Goal: Use online tool/utility: Use online tool/utility

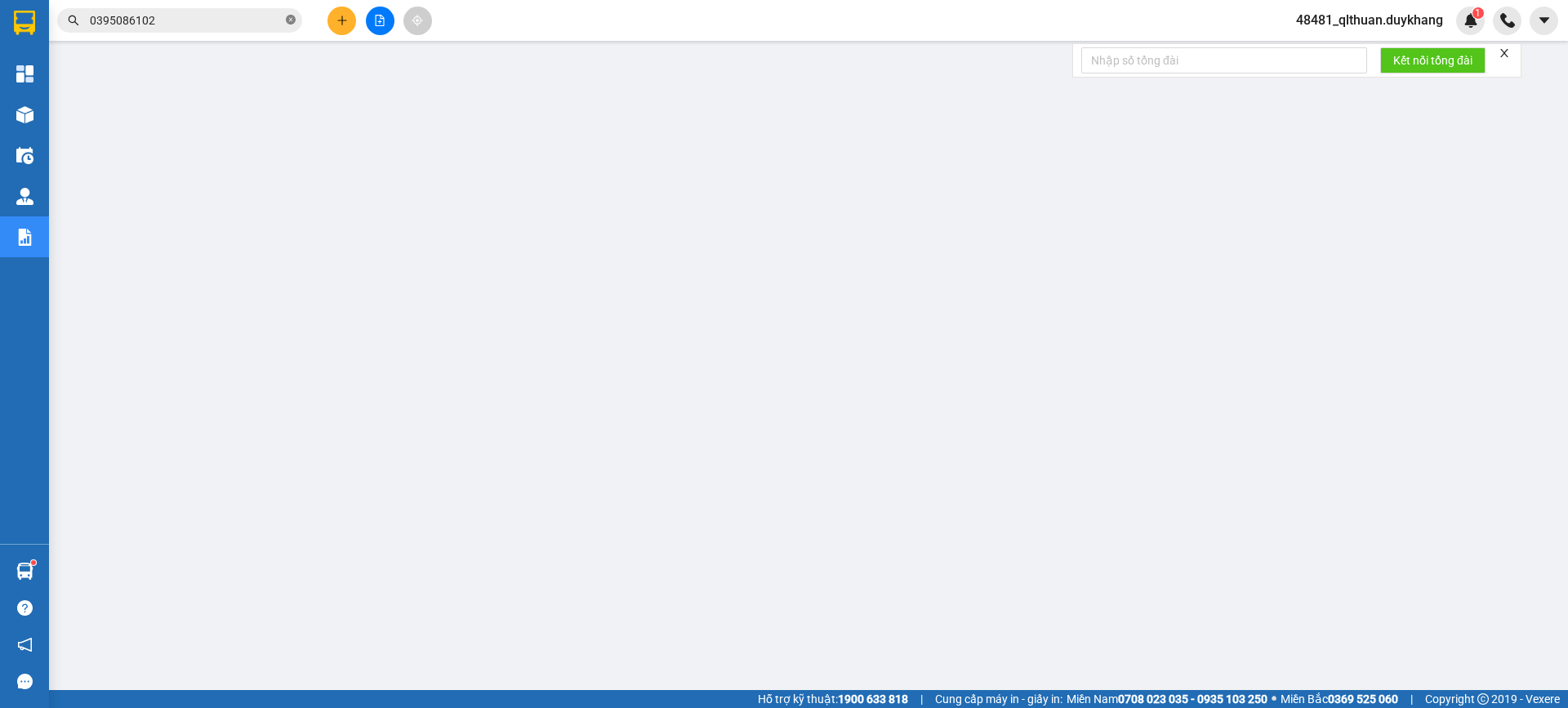
click at [292, 17] on icon "close-circle" at bounding box center [291, 20] width 10 height 10
click at [268, 17] on input "text" at bounding box center [186, 21] width 193 height 18
paste input "0965145840"
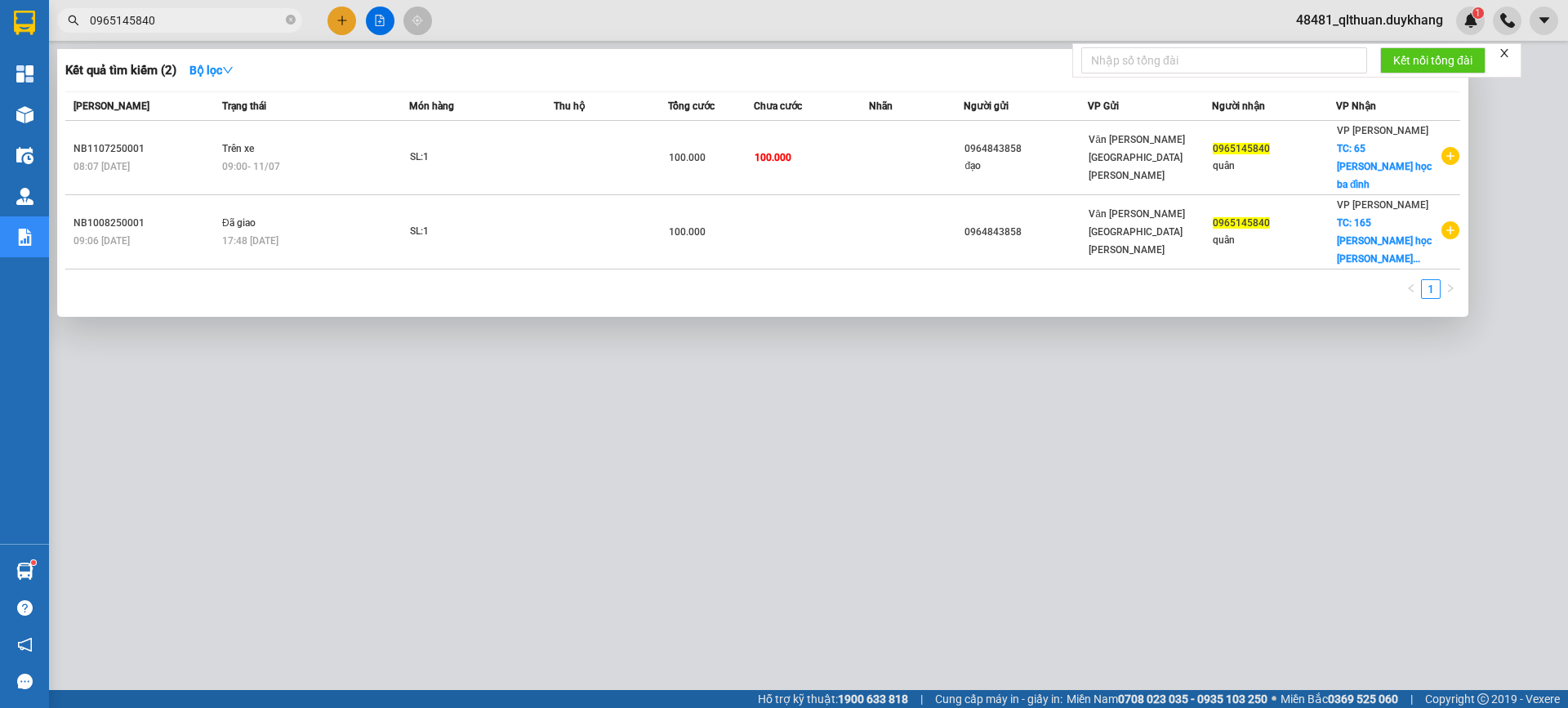
type input "0965145840"
click at [292, 20] on icon "close-circle" at bounding box center [291, 20] width 10 height 10
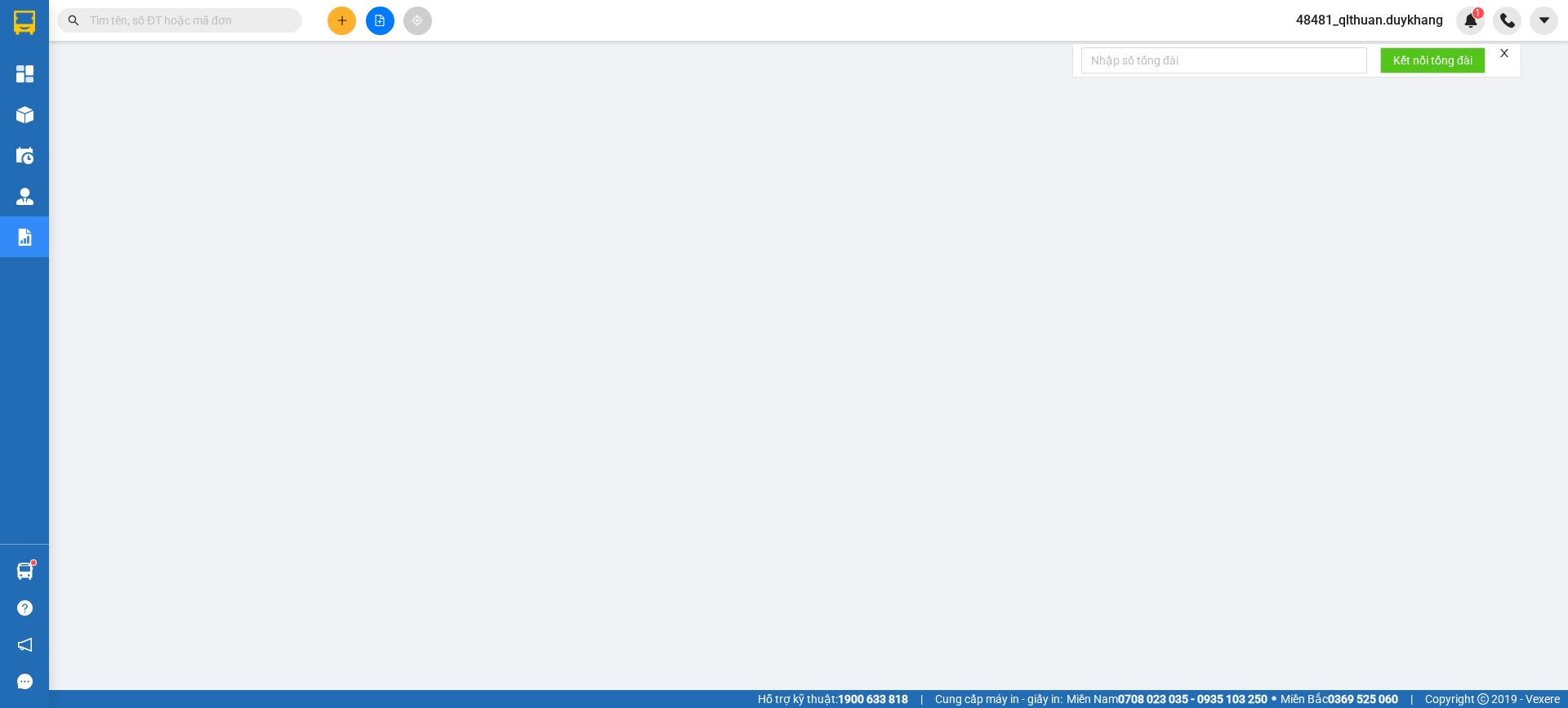
paste input "0968851585"
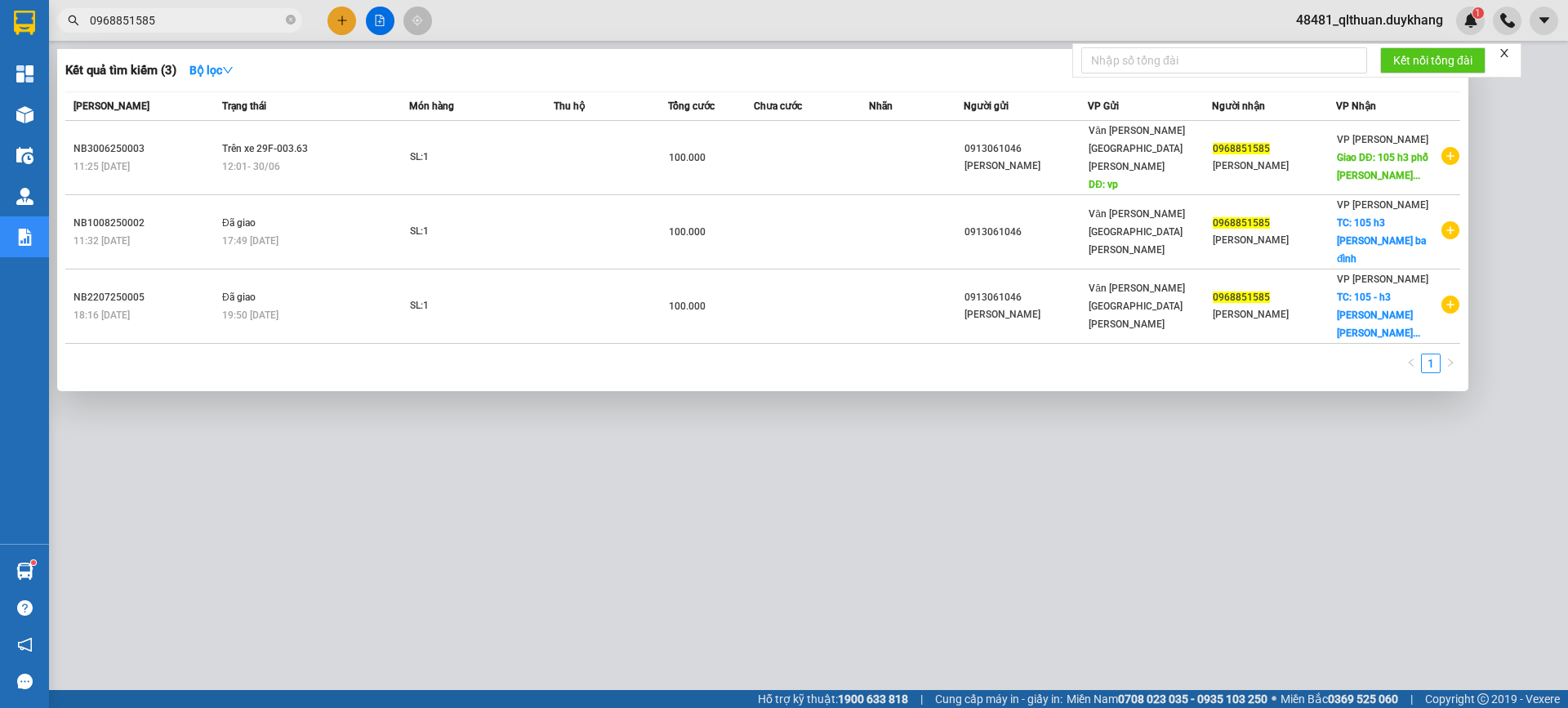
type input "0968851585"
click at [291, 26] on span at bounding box center [291, 21] width 10 height 16
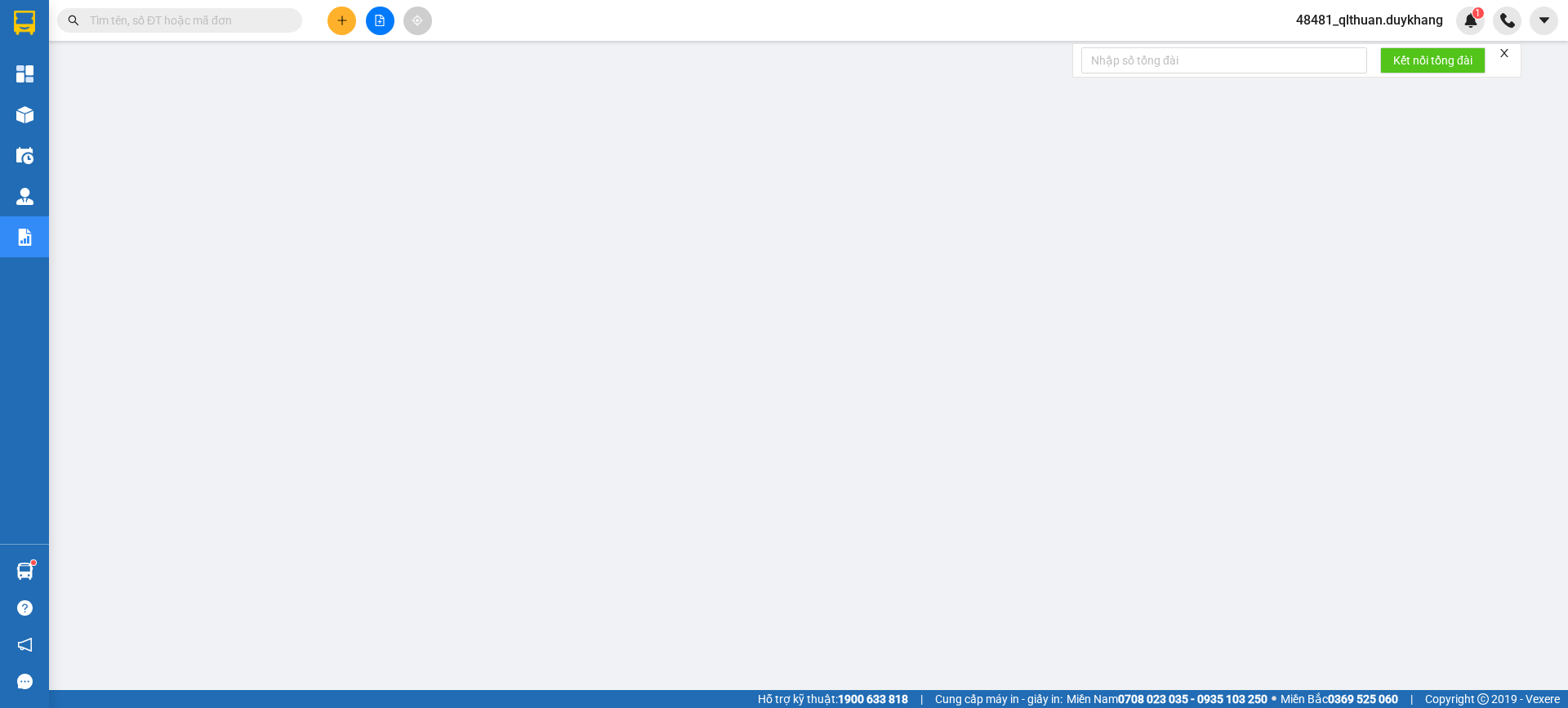
click at [284, 23] on span at bounding box center [179, 20] width 245 height 24
click at [283, 23] on span at bounding box center [179, 20] width 245 height 24
click at [222, 26] on input "text" at bounding box center [186, 21] width 193 height 18
paste input "0974050690"
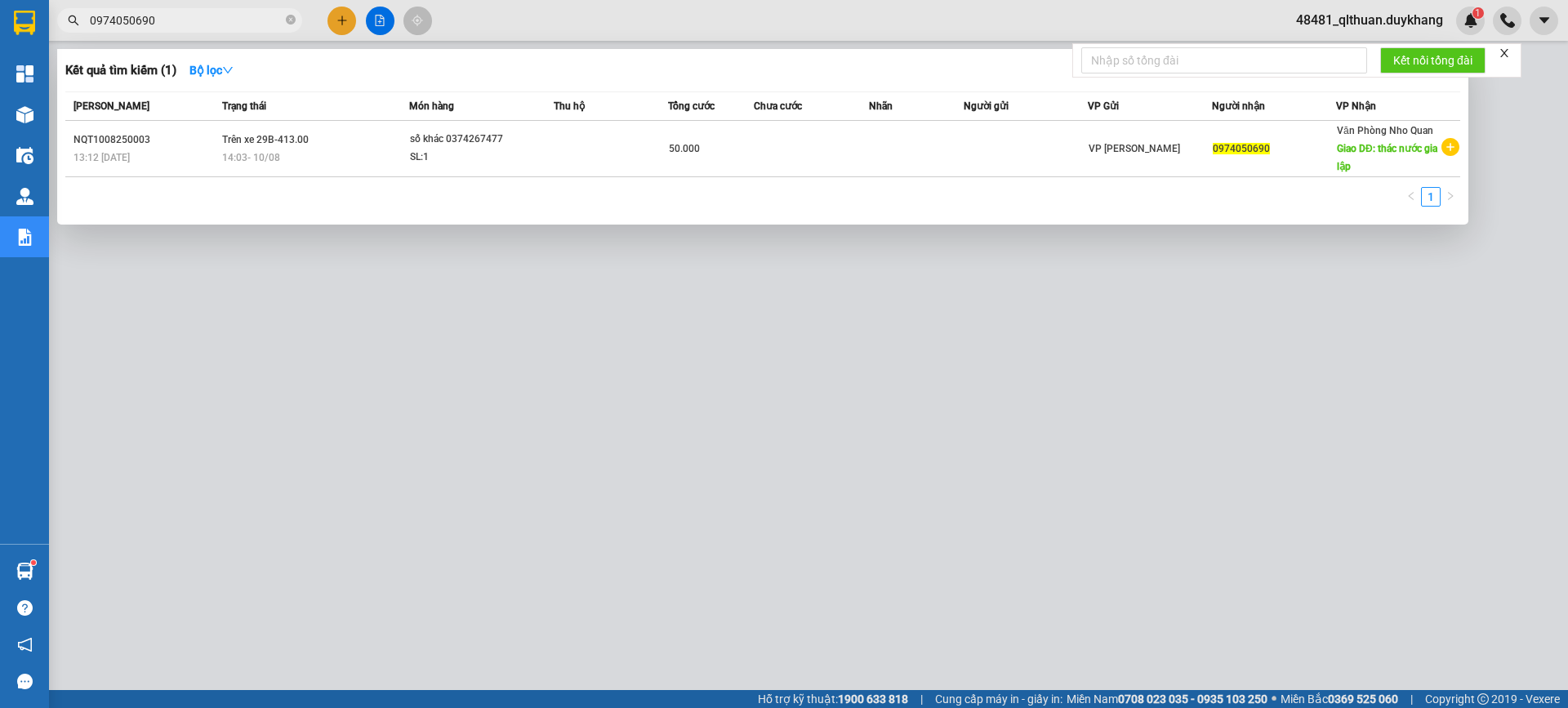
type input "0974050690"
click at [295, 23] on icon "close-circle" at bounding box center [291, 20] width 10 height 10
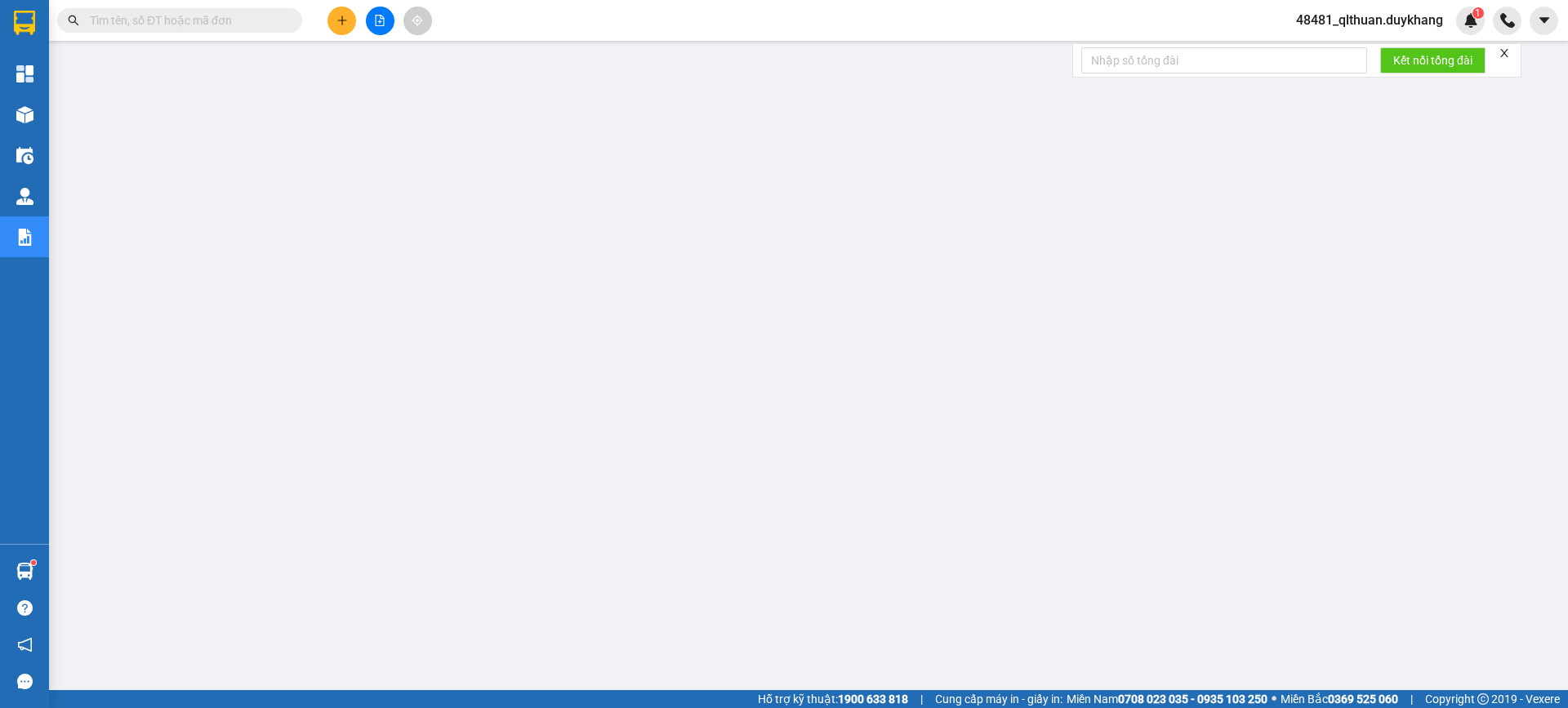
click at [266, 17] on input "text" at bounding box center [186, 21] width 193 height 18
paste input "0977554868"
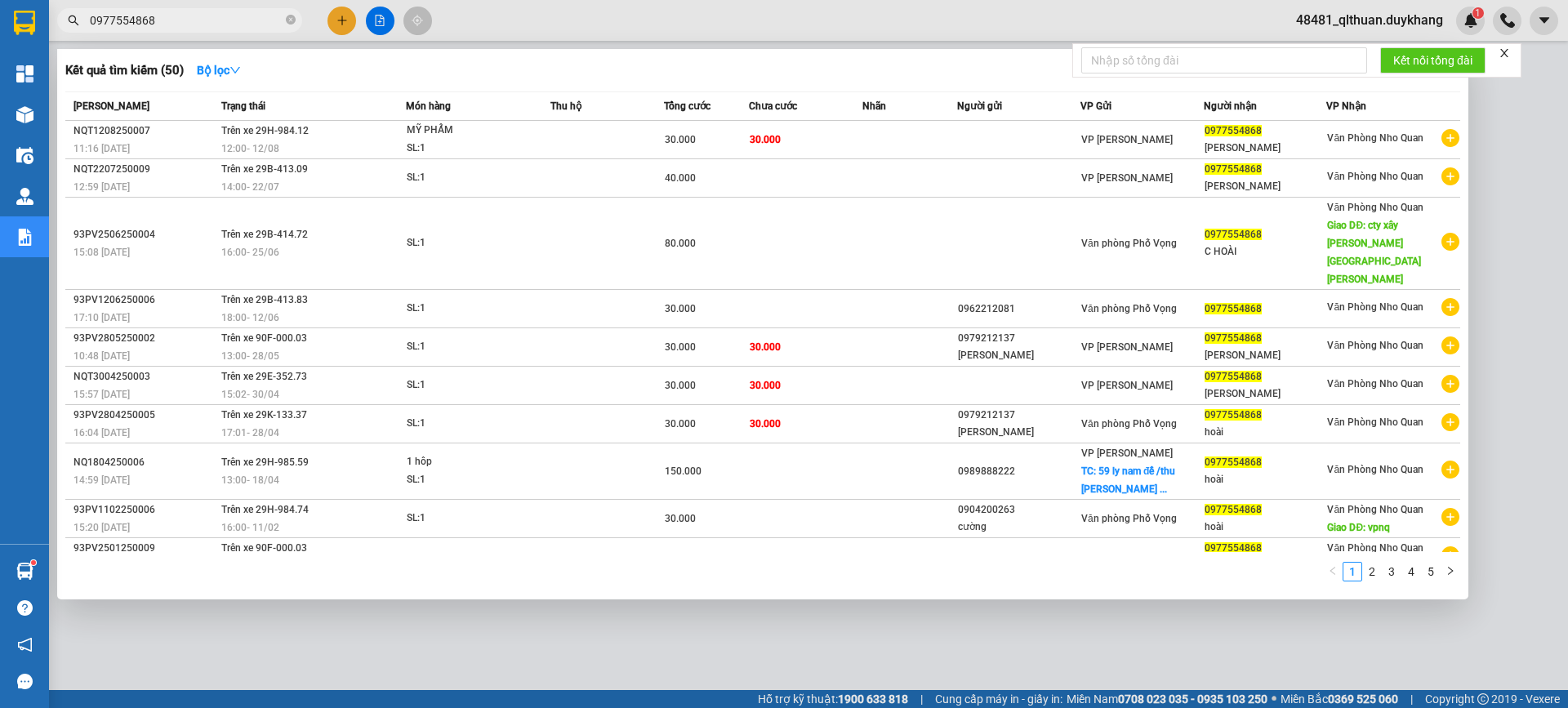
type input "0977554868"
click at [390, 651] on div at bounding box center [784, 354] width 1568 height 708
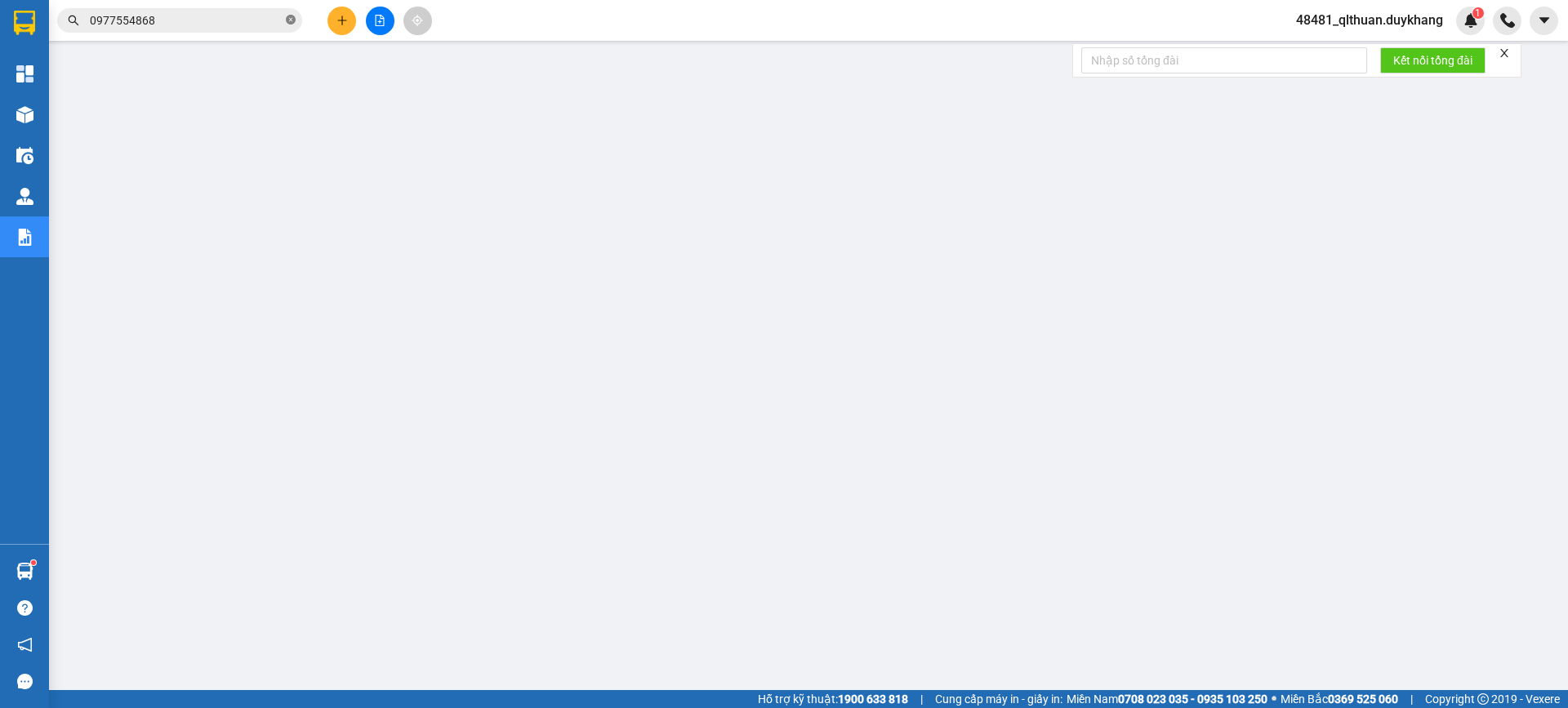
click at [287, 21] on icon "close-circle" at bounding box center [291, 20] width 10 height 10
click at [261, 17] on input "text" at bounding box center [186, 21] width 193 height 18
paste input "0325052188"
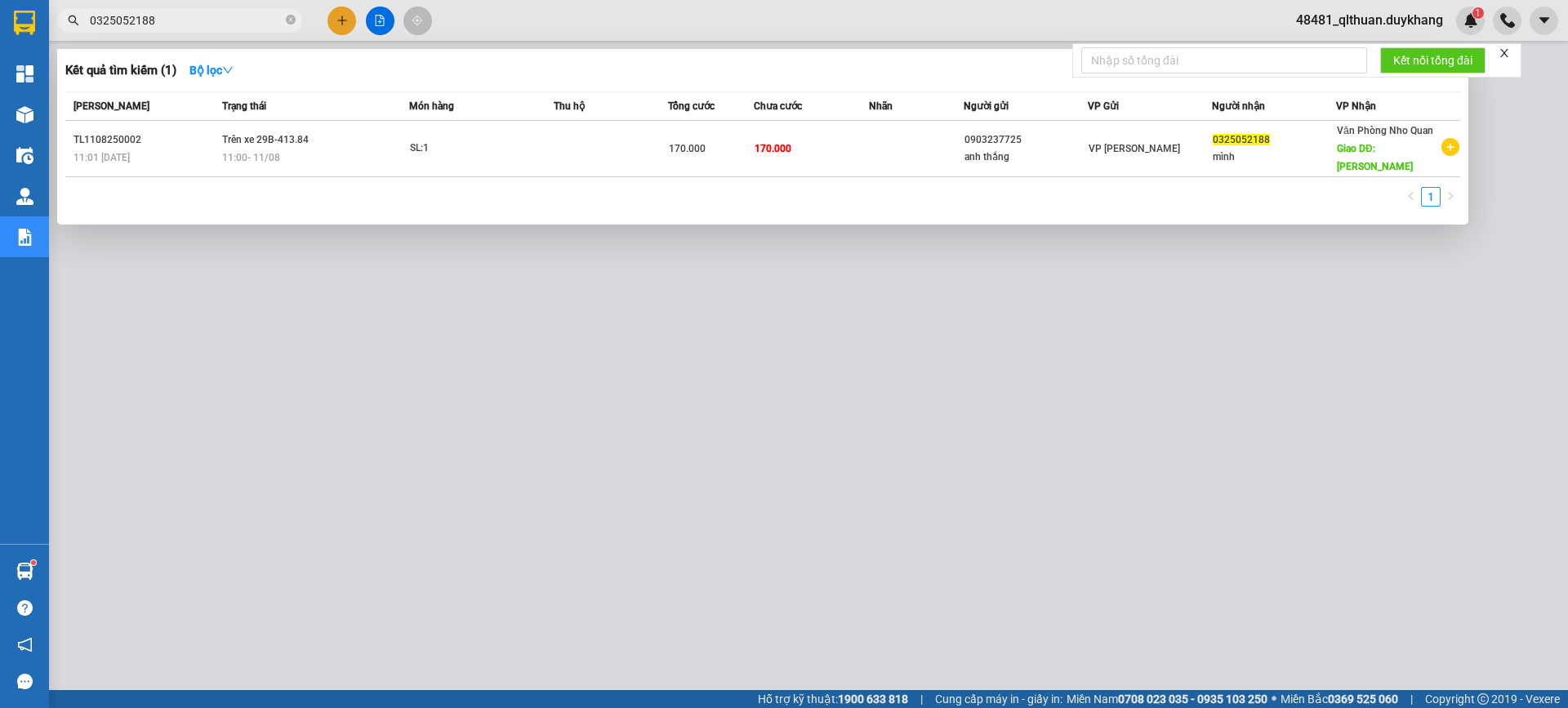
type input "0325052188"
click at [291, 21] on icon "close-circle" at bounding box center [291, 20] width 10 height 10
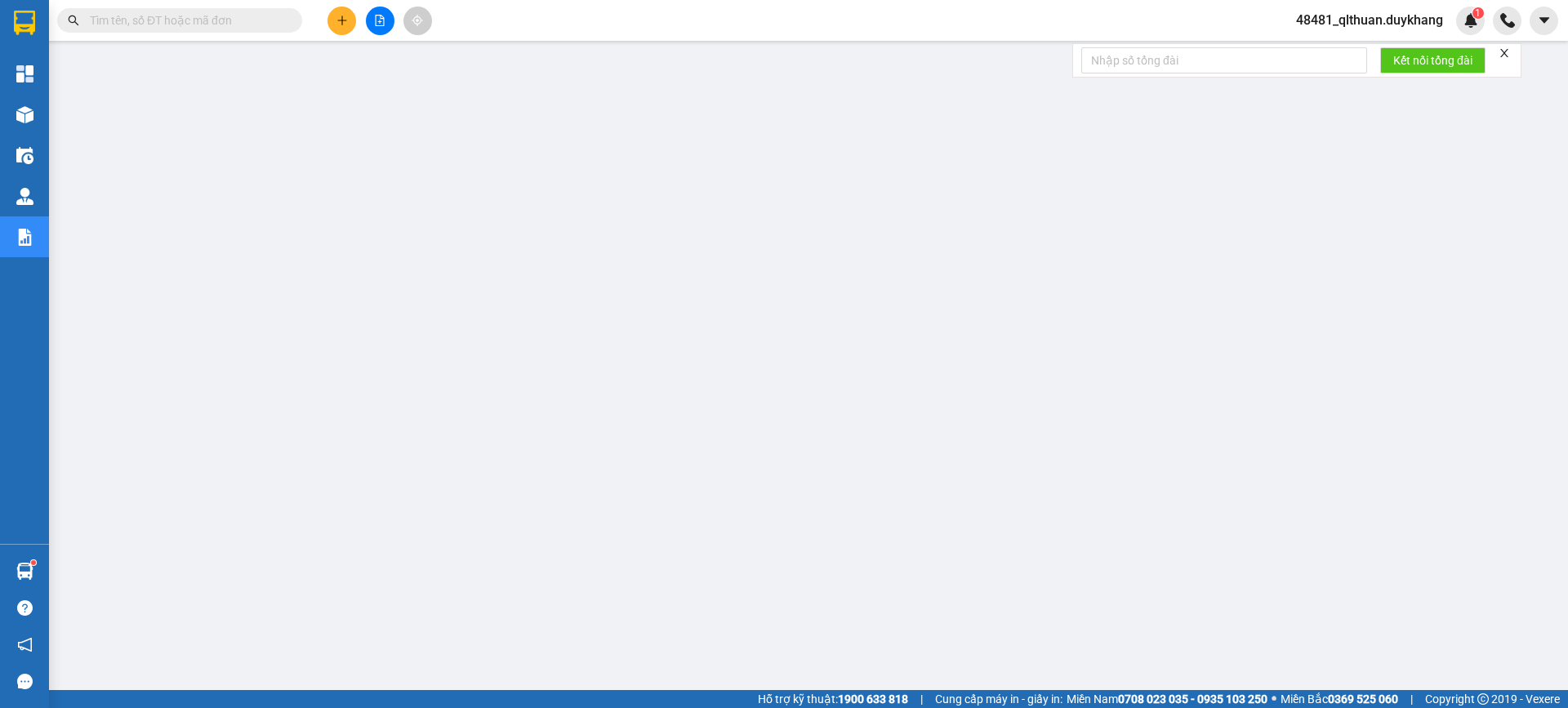
click at [240, 22] on input "text" at bounding box center [186, 21] width 193 height 18
paste input "0987272686"
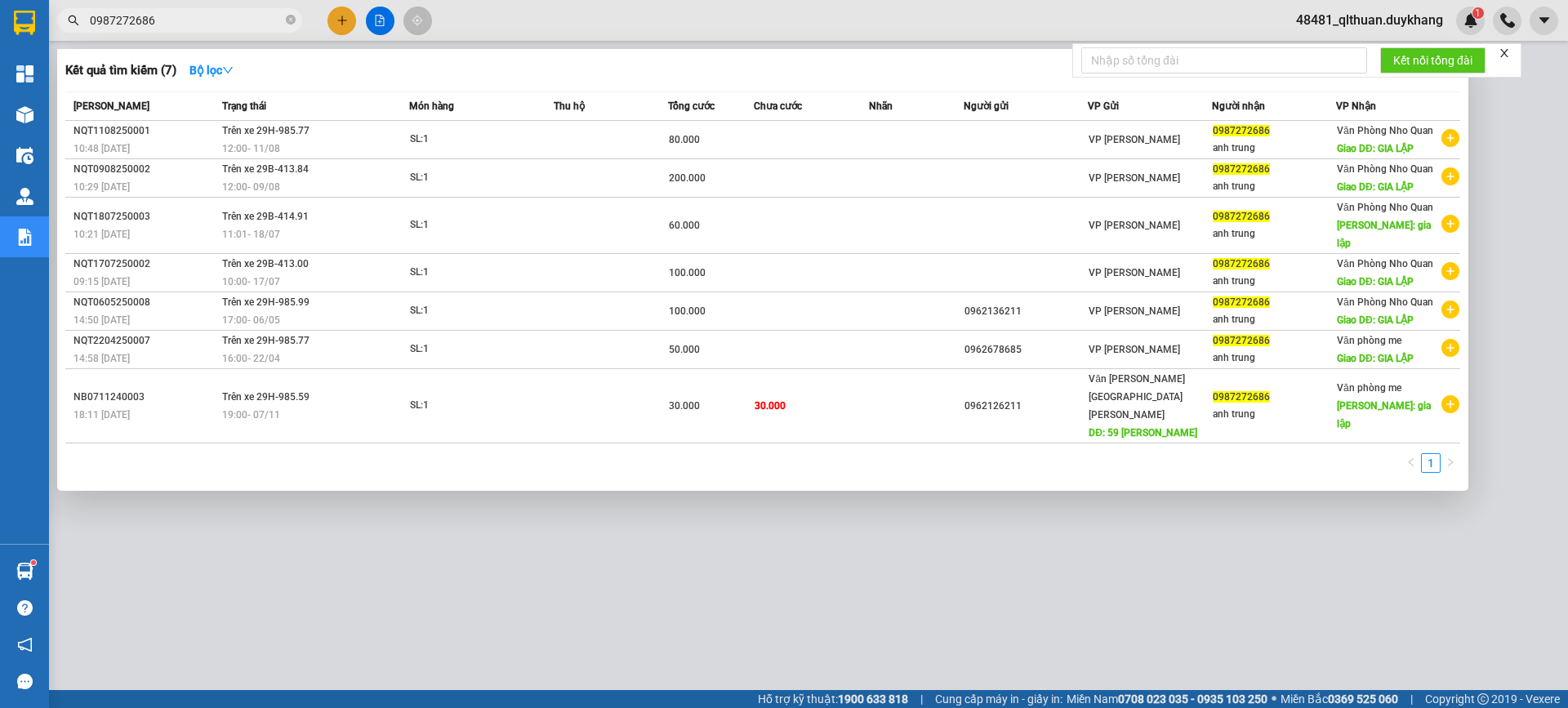
type input "0987272686"
click at [289, 21] on icon "close-circle" at bounding box center [291, 20] width 10 height 10
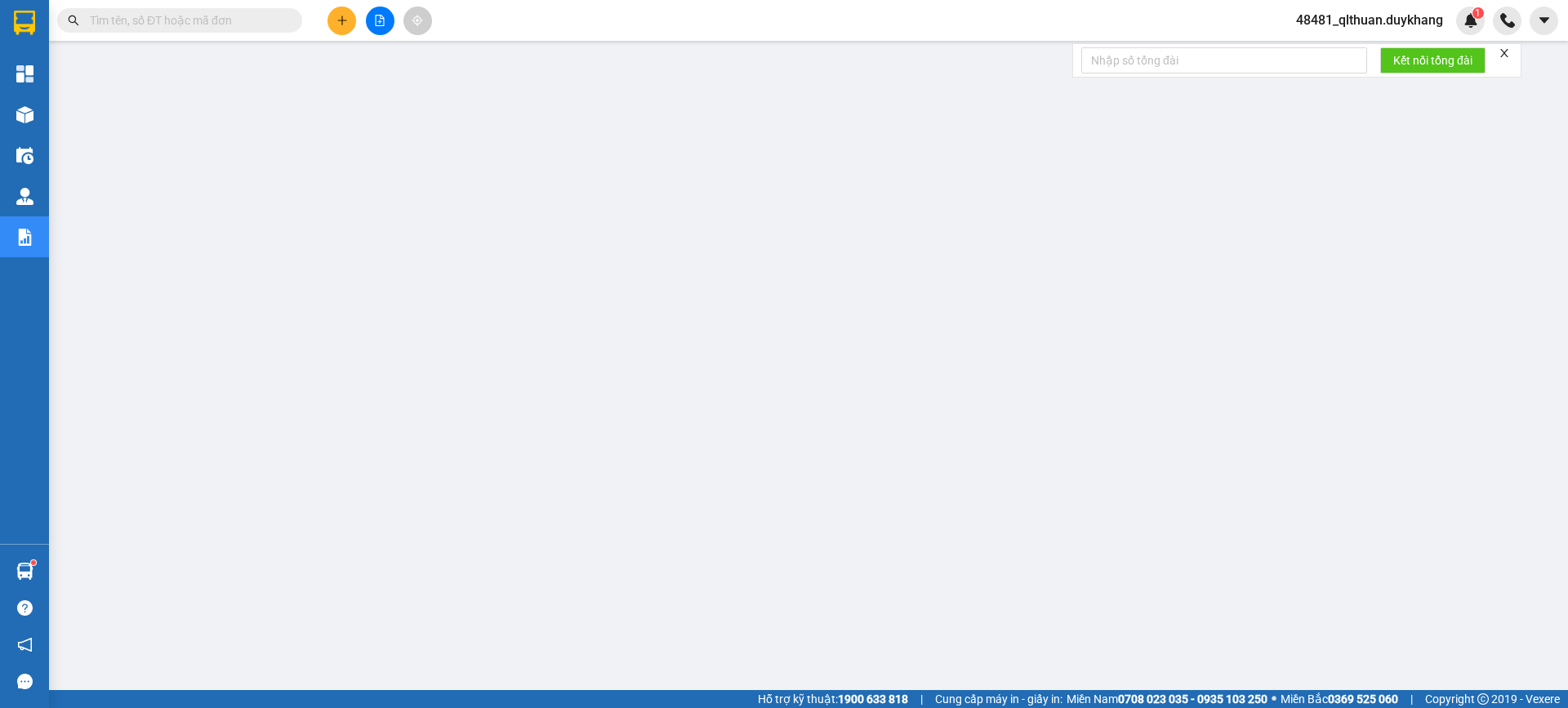
click at [252, 18] on input "text" at bounding box center [186, 21] width 193 height 18
paste input "0961389491"
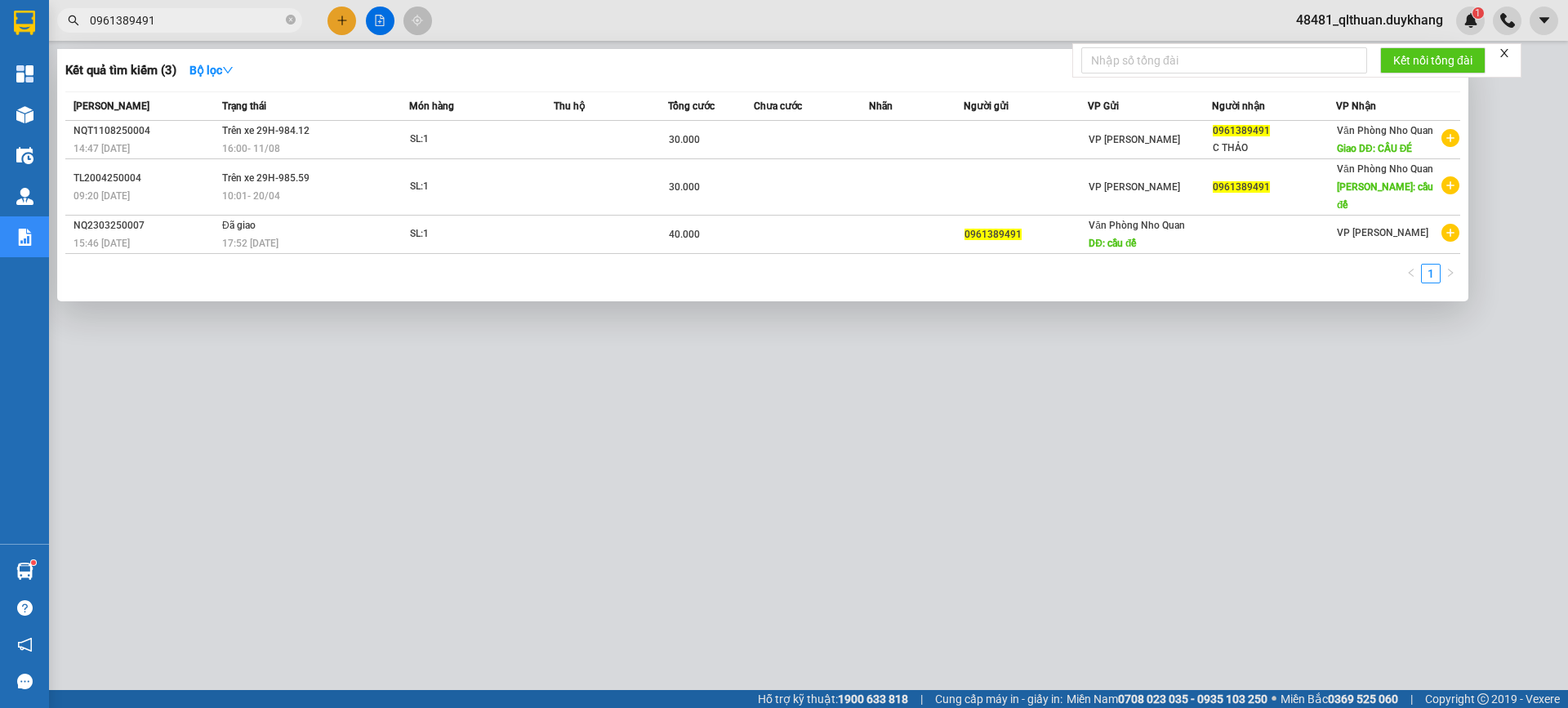
type input "0961389491"
click at [287, 21] on icon "close-circle" at bounding box center [291, 20] width 10 height 10
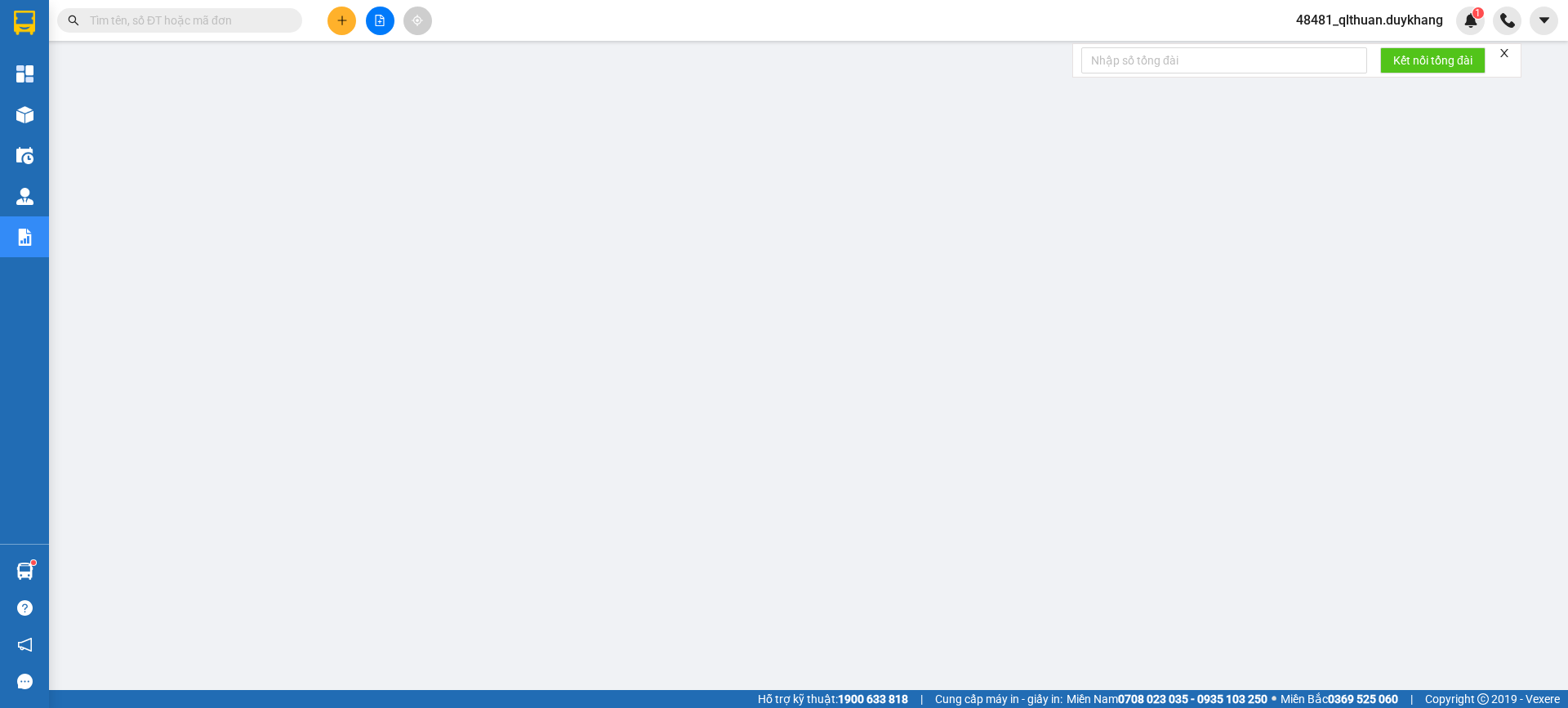
click at [267, 18] on input "text" at bounding box center [186, 21] width 193 height 18
paste input "0942135168"
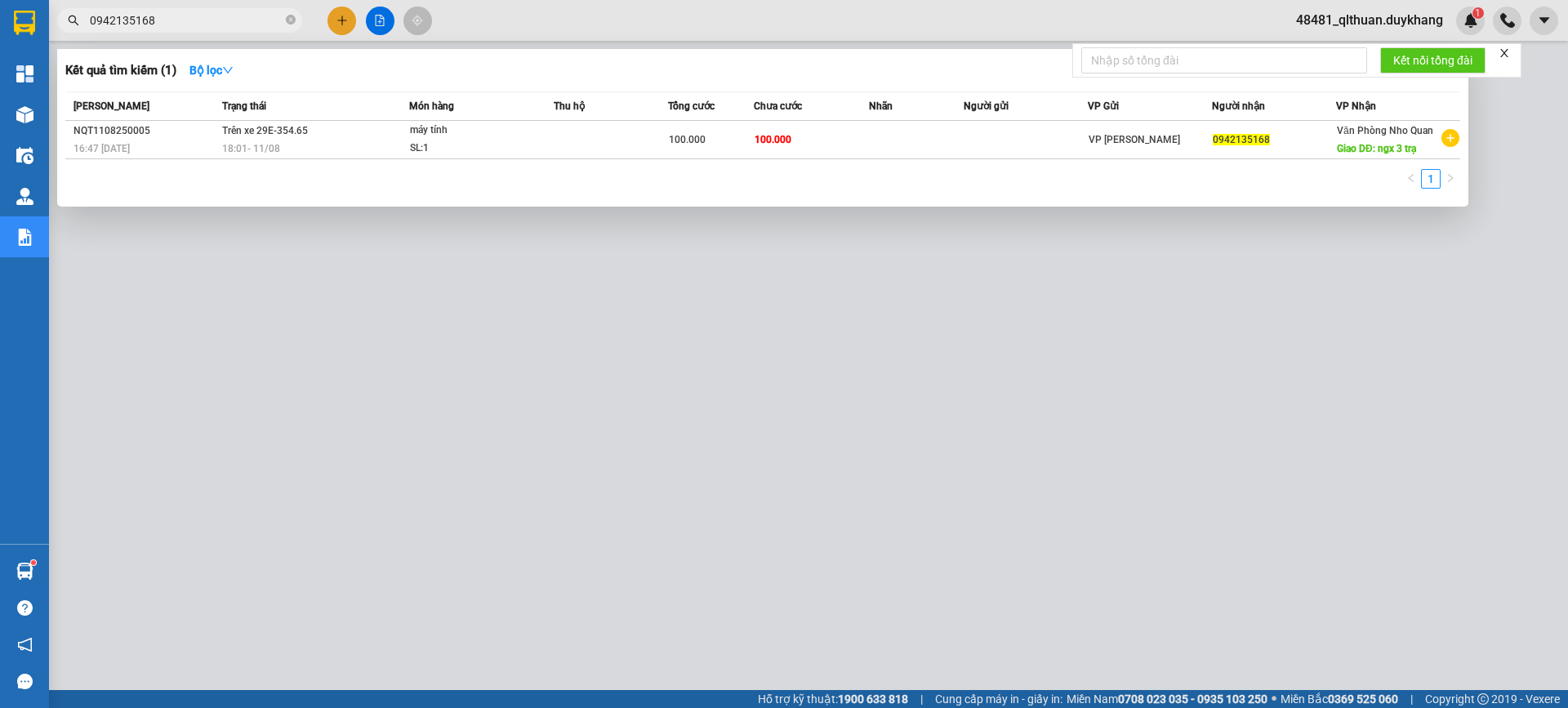
type input "0942135168"
click at [287, 19] on icon "close-circle" at bounding box center [291, 20] width 10 height 10
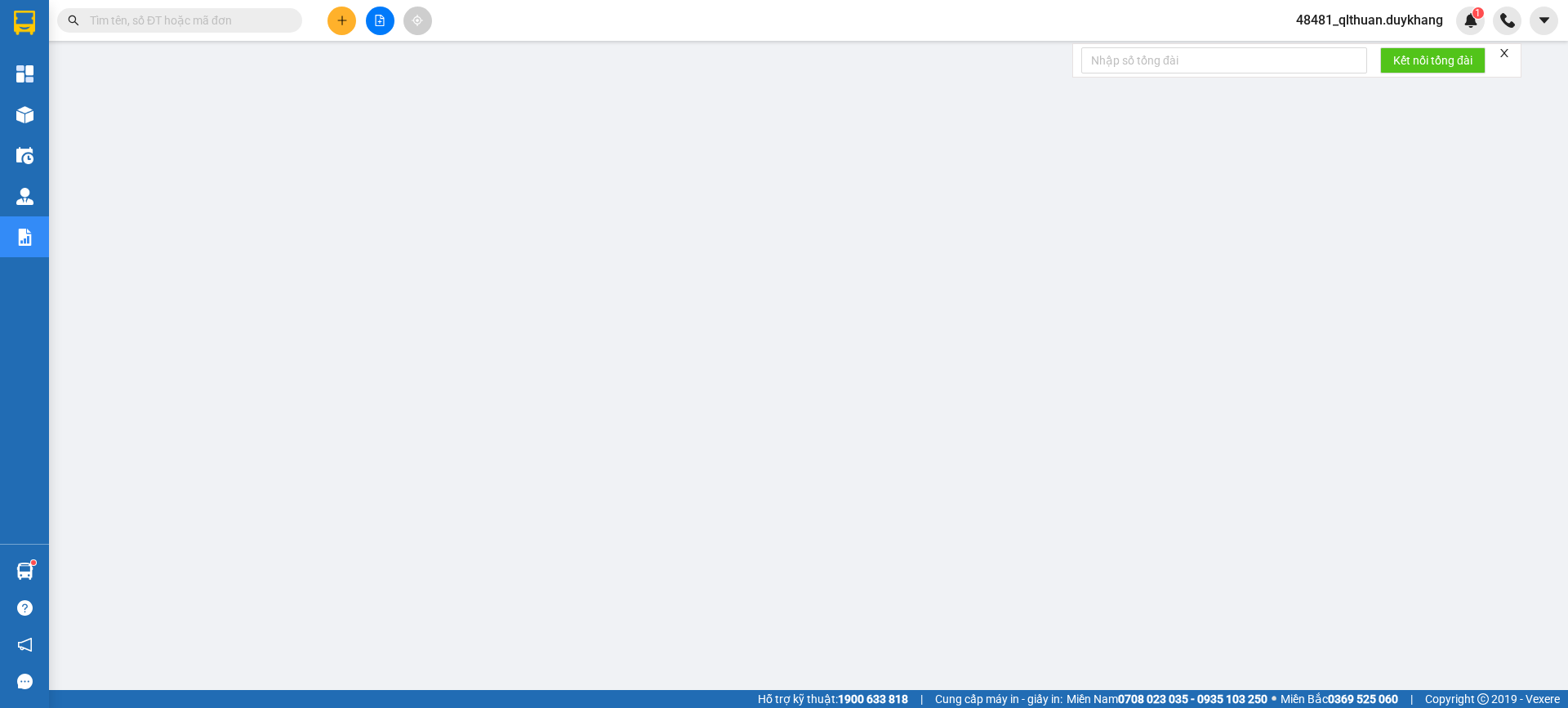
paste input "0943269320"
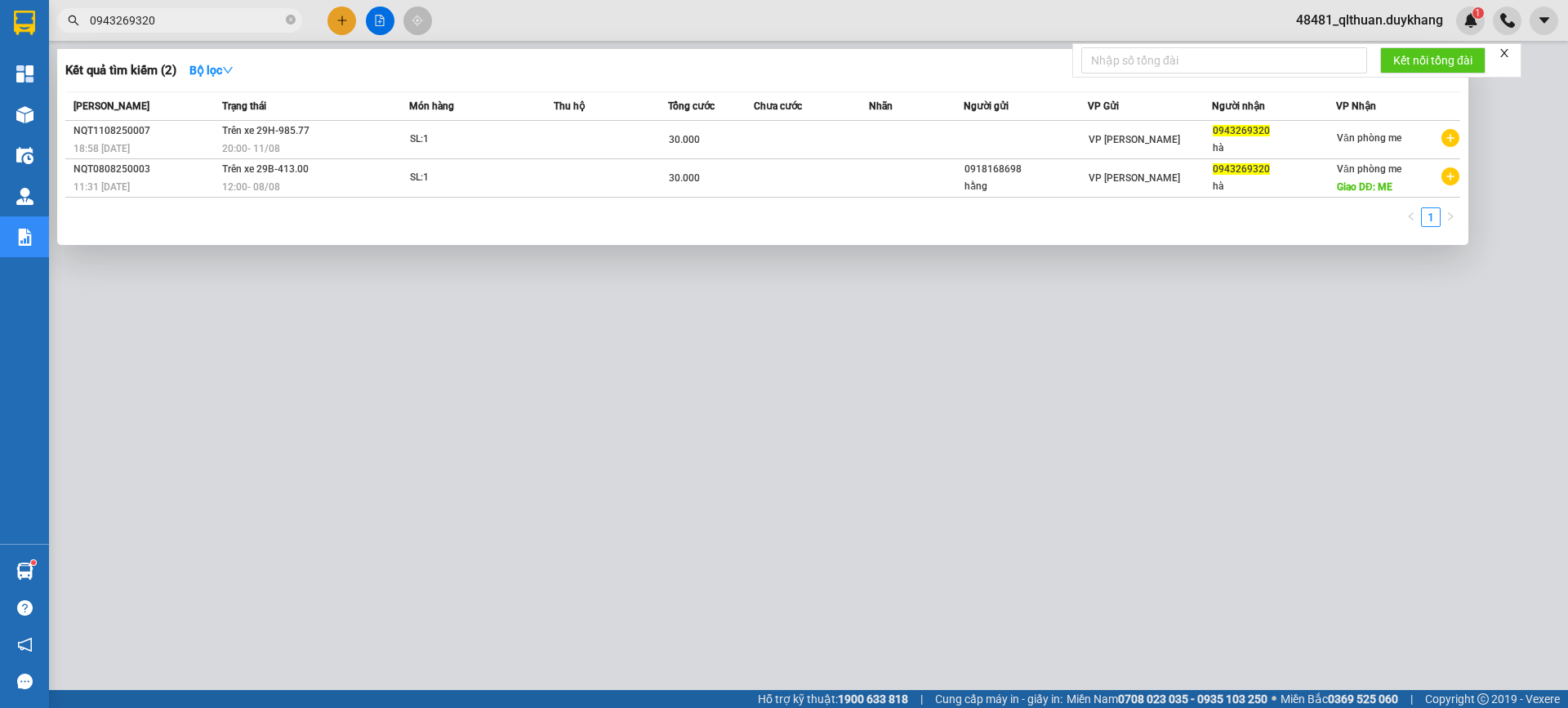
type input "0943269320"
click at [292, 24] on icon "close-circle" at bounding box center [291, 20] width 10 height 10
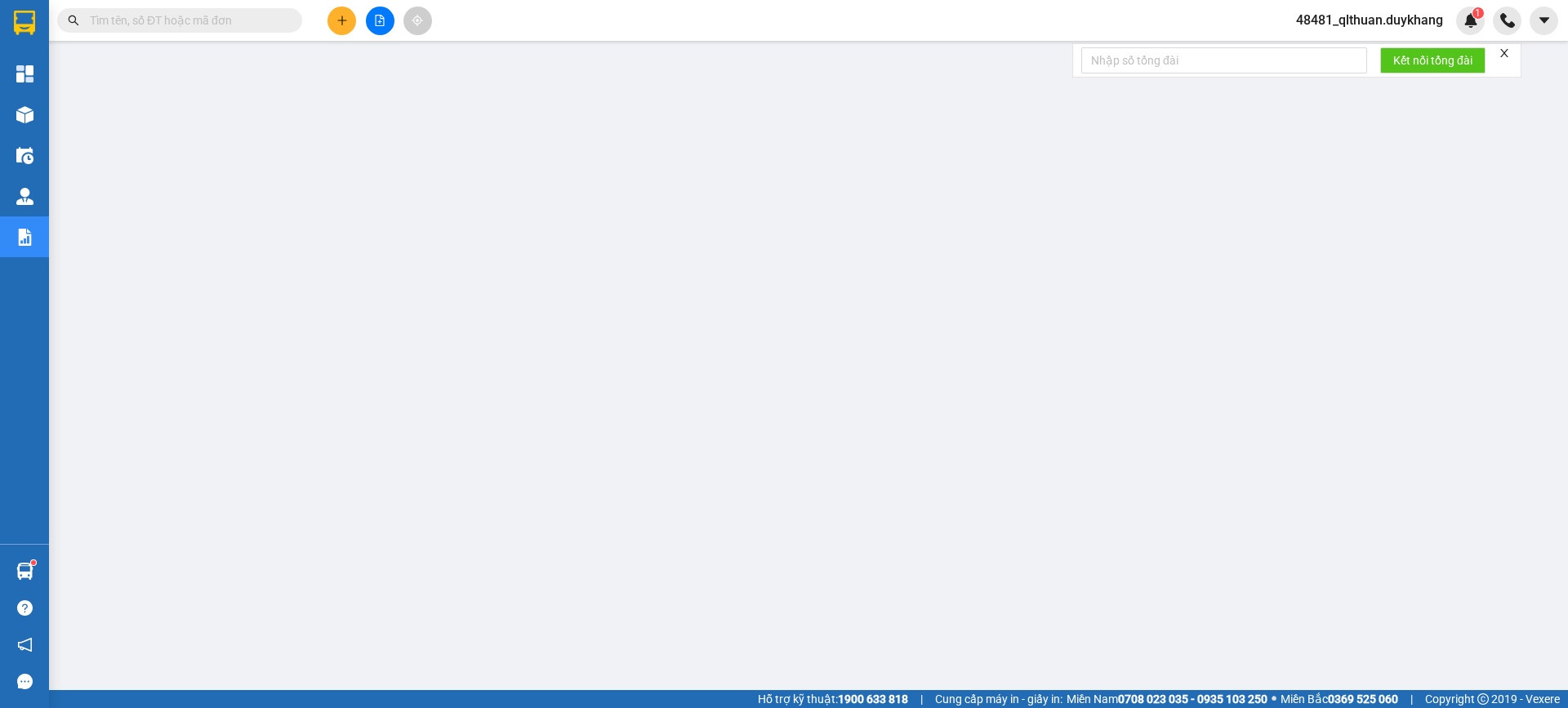
paste input "0944701350"
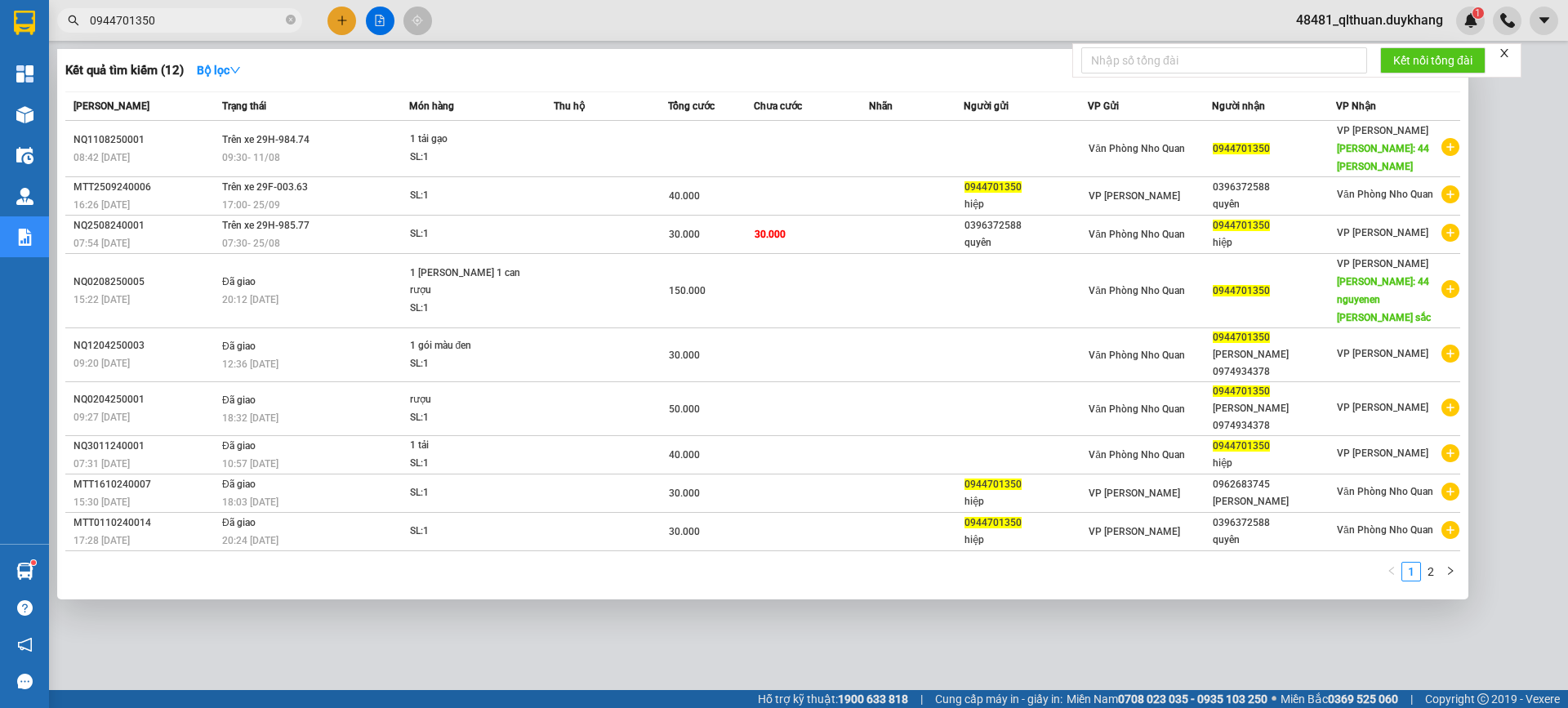
type input "0944701350"
click at [763, 48] on div at bounding box center [784, 354] width 1568 height 708
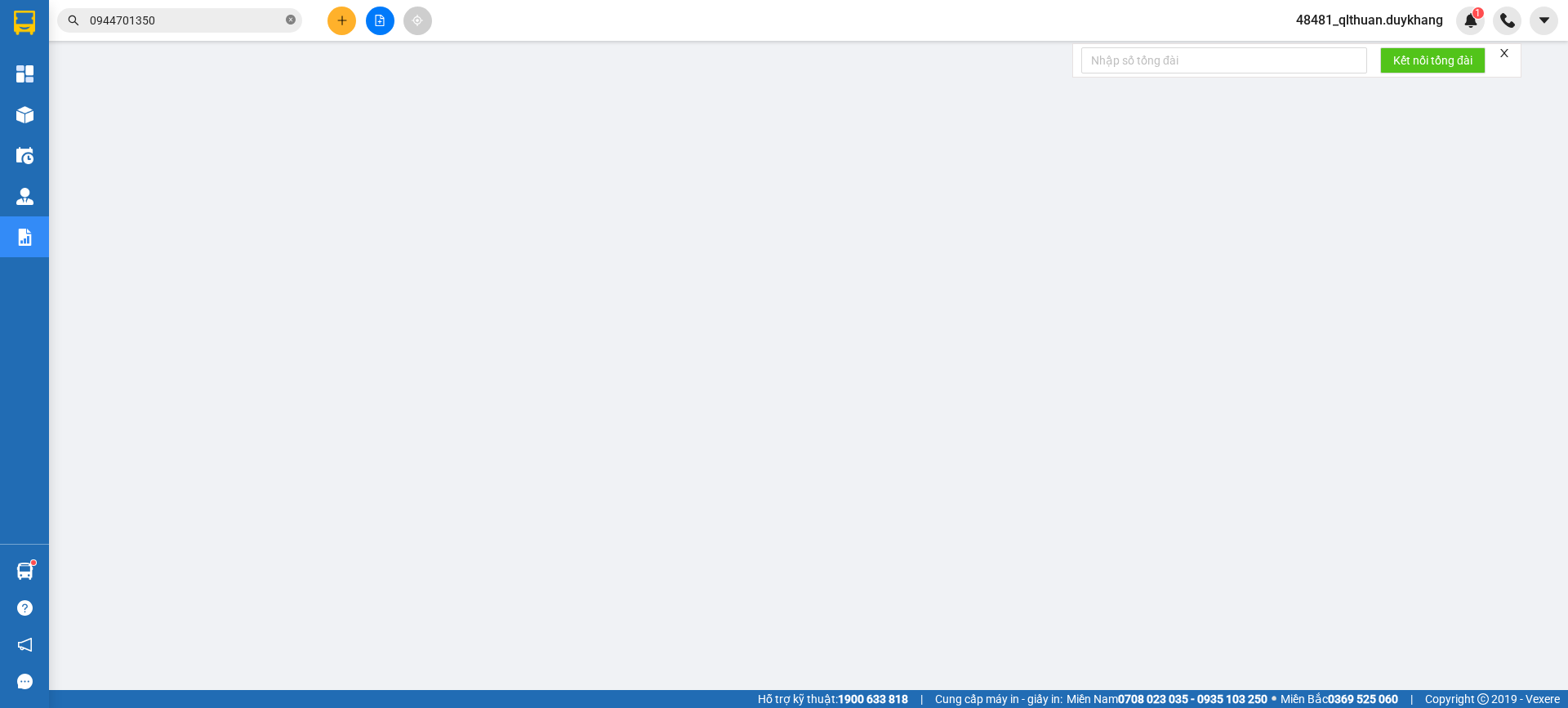
click at [295, 21] on span "0944701350" at bounding box center [179, 20] width 245 height 24
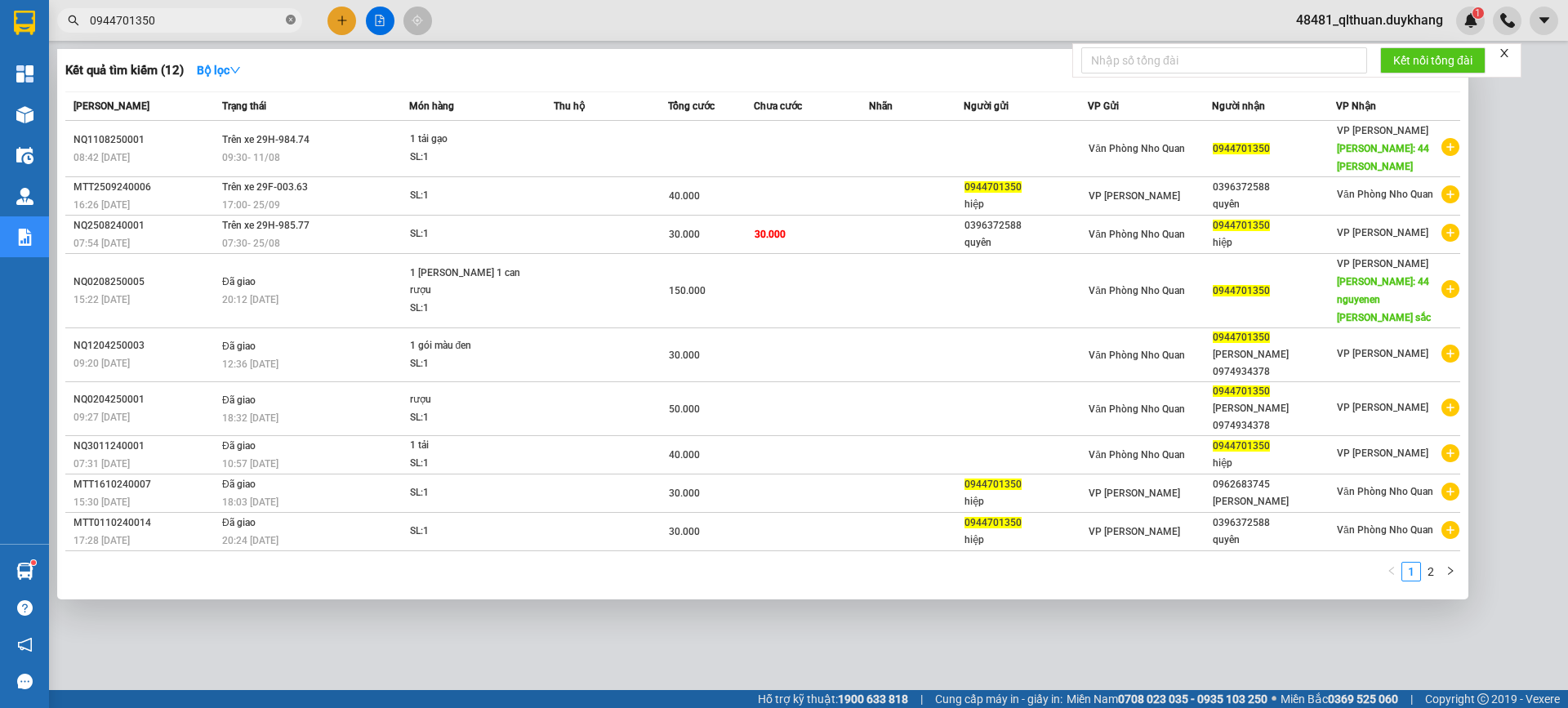
click at [292, 18] on icon "close-circle" at bounding box center [291, 20] width 10 height 10
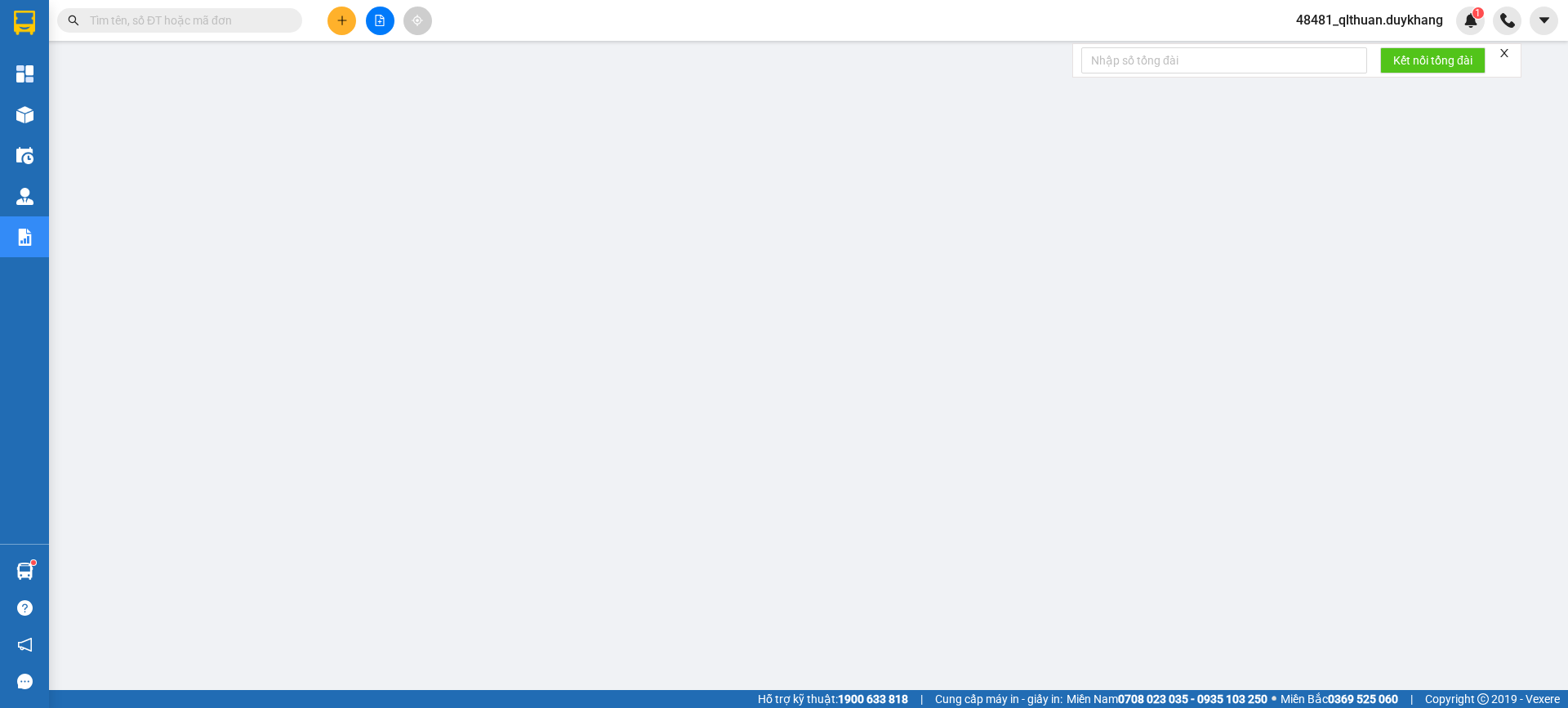
click at [276, 18] on input "text" at bounding box center [186, 21] width 193 height 18
paste input "0963207799"
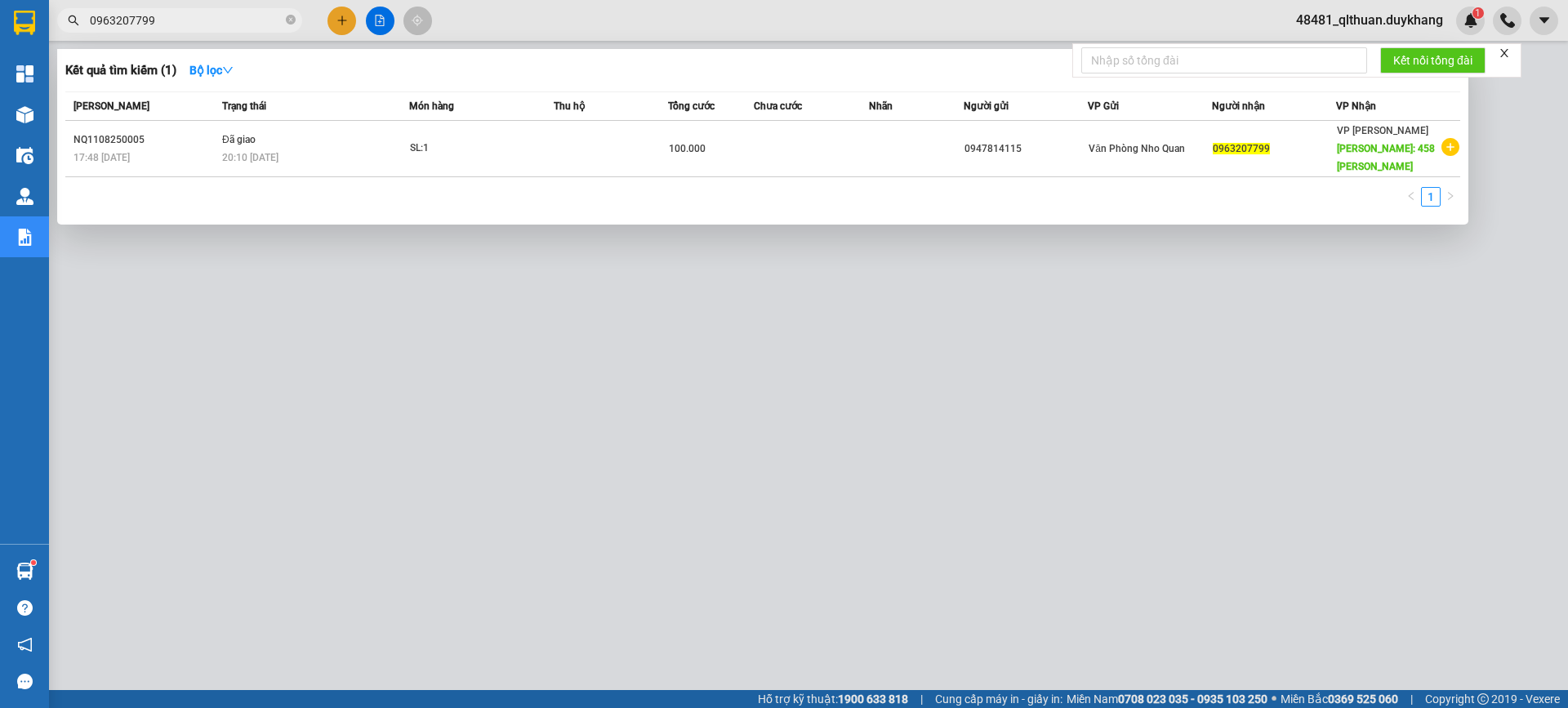
type input "0963207799"
click at [317, 546] on div at bounding box center [784, 354] width 1568 height 708
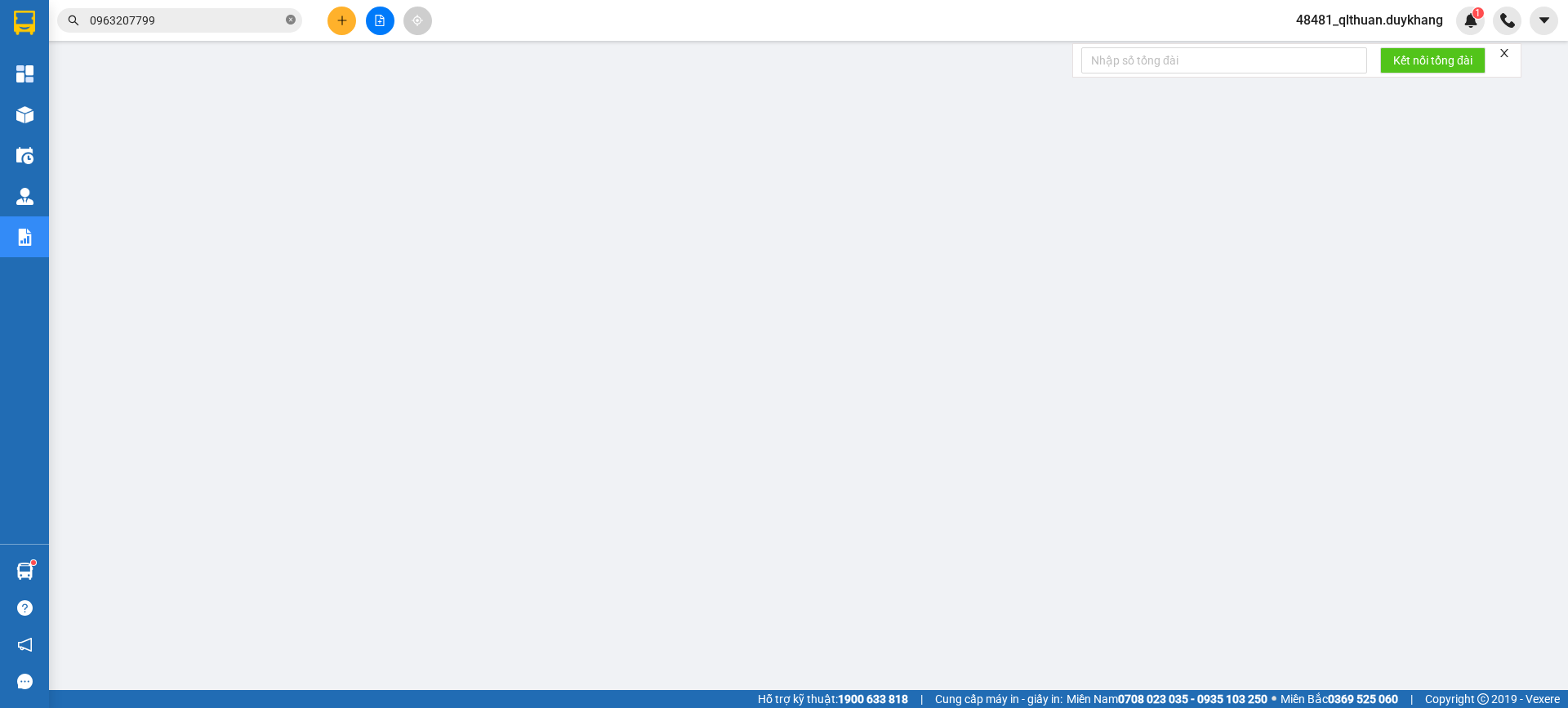
click at [287, 23] on icon "close-circle" at bounding box center [291, 20] width 10 height 10
paste input "0944701350"
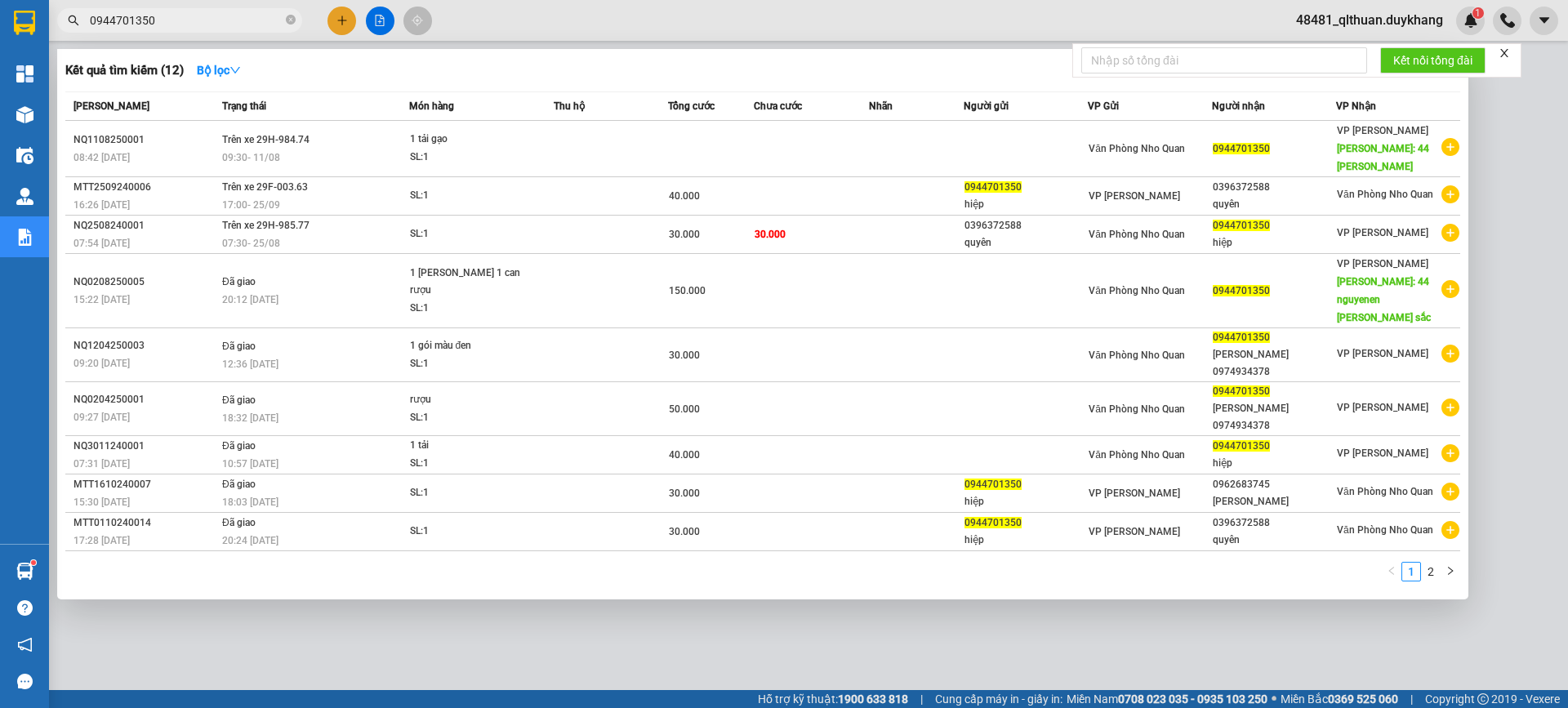
type input "0944701350"
click at [242, 645] on div at bounding box center [784, 354] width 1568 height 708
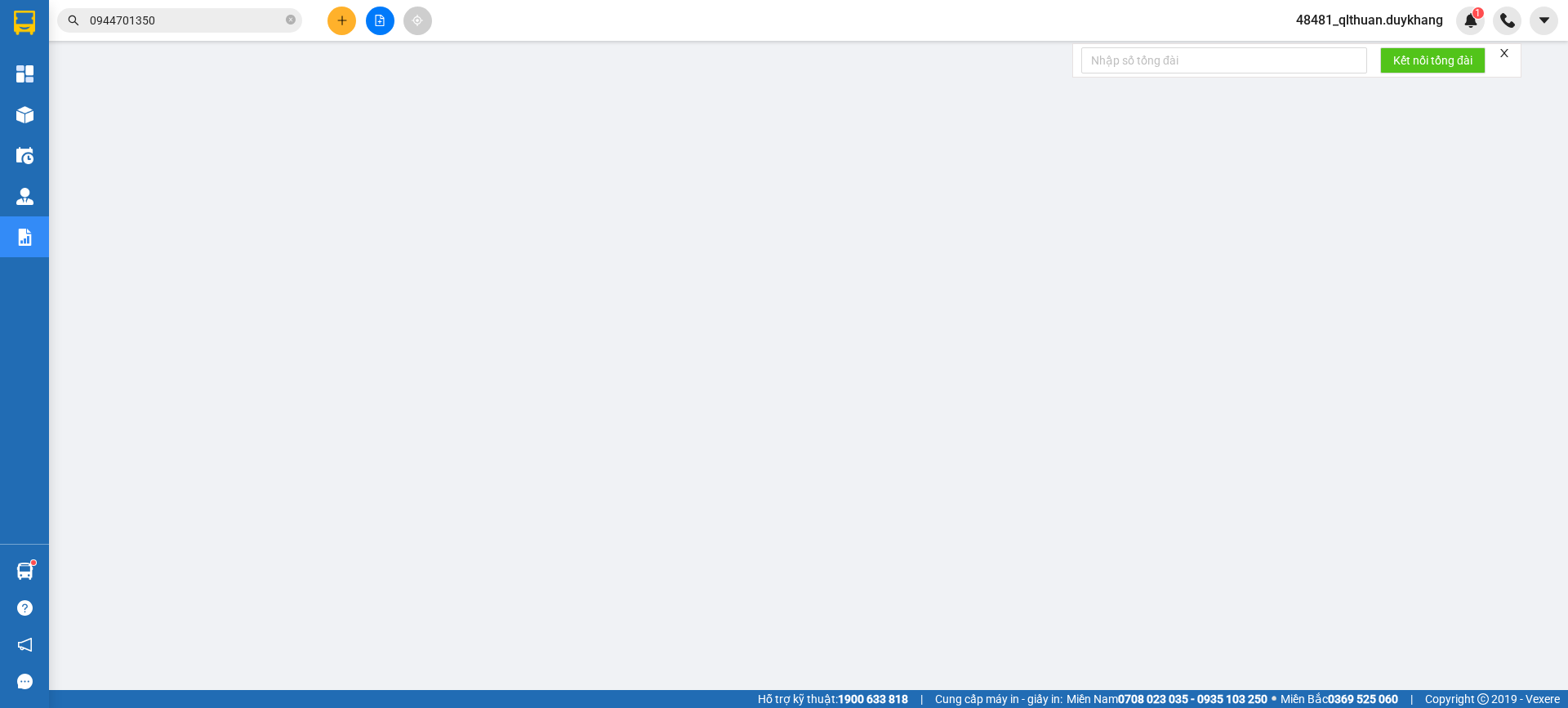
scroll to position [82, 0]
click at [291, 15] on span at bounding box center [291, 21] width 10 height 16
paste input "0869428350"
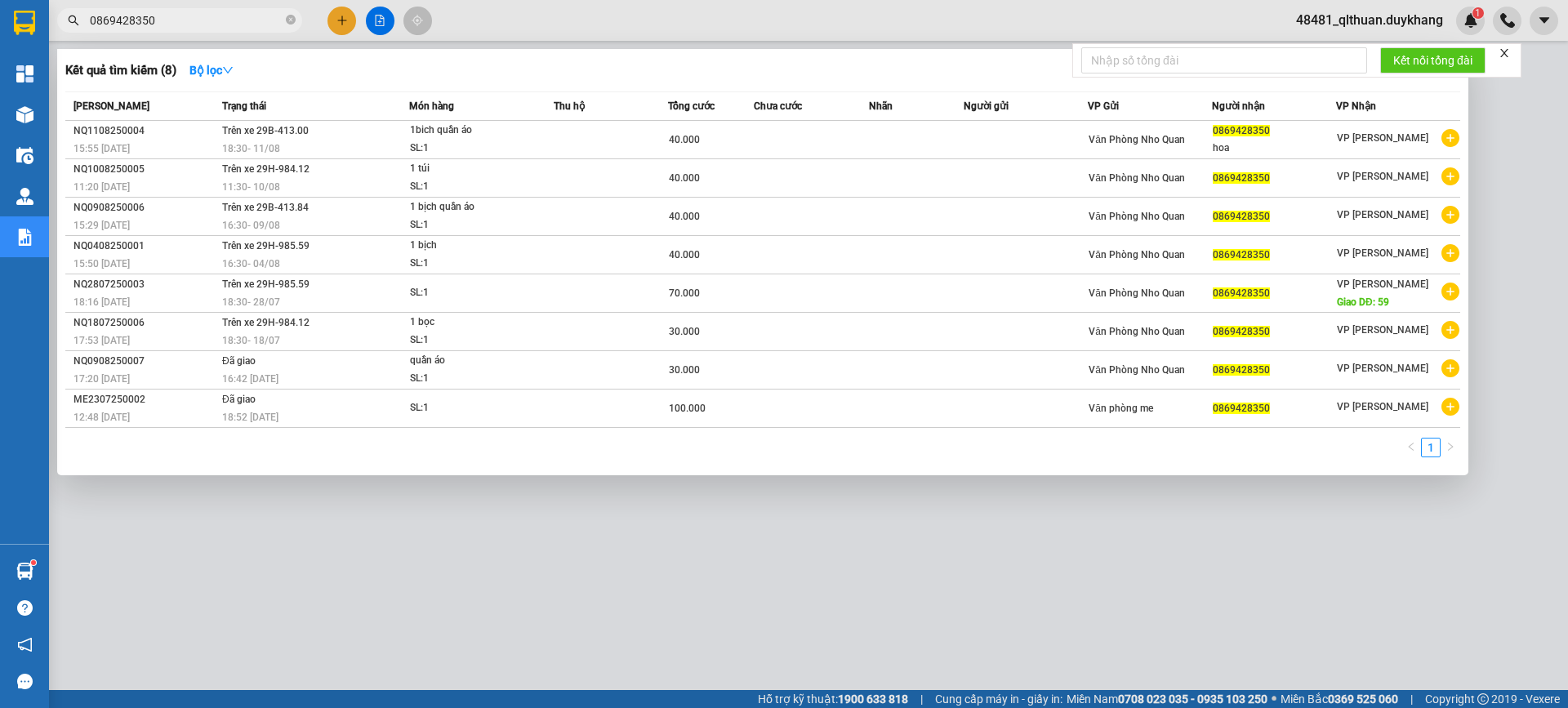
type input "0869428350"
click at [292, 23] on icon "close-circle" at bounding box center [291, 20] width 10 height 10
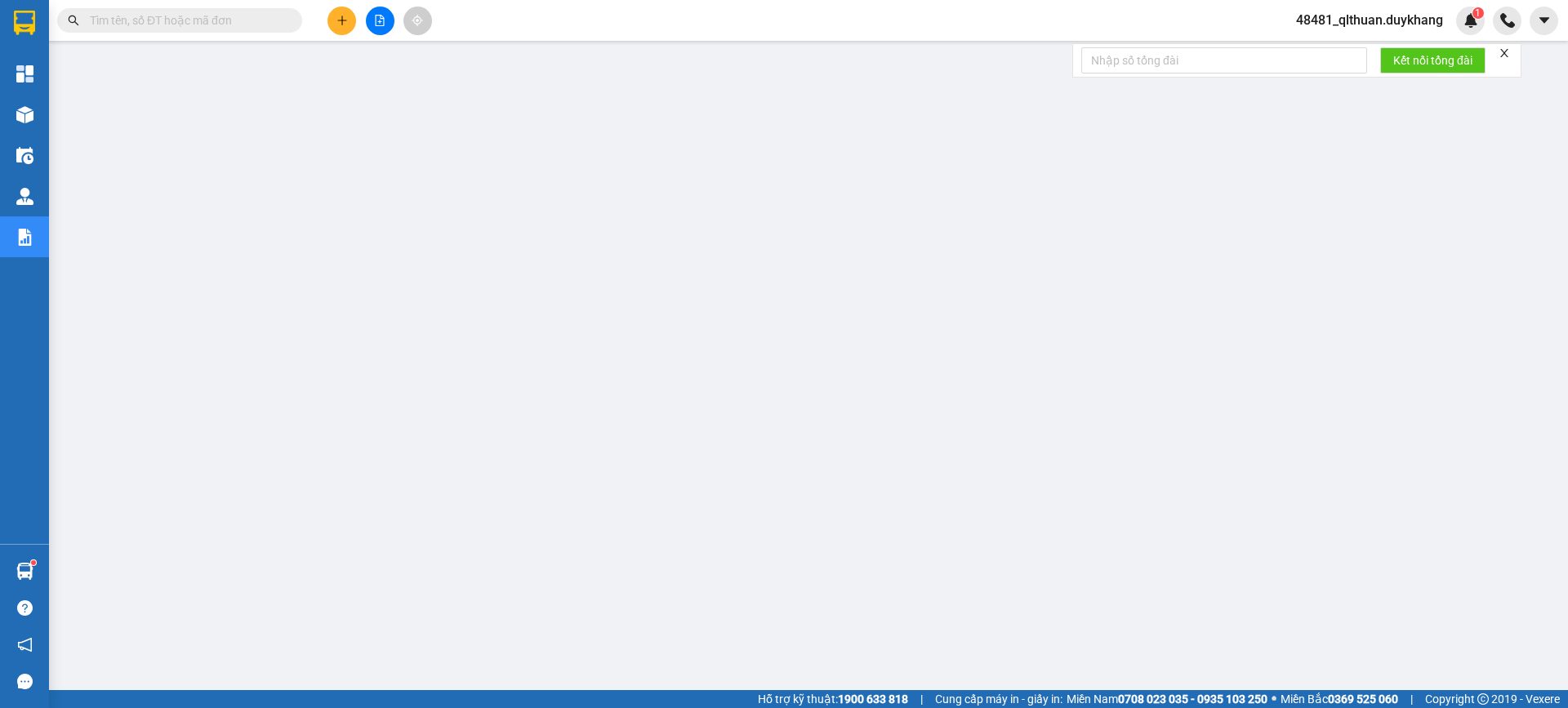
click at [275, 18] on input "text" at bounding box center [186, 21] width 193 height 18
paste input "0917603809"
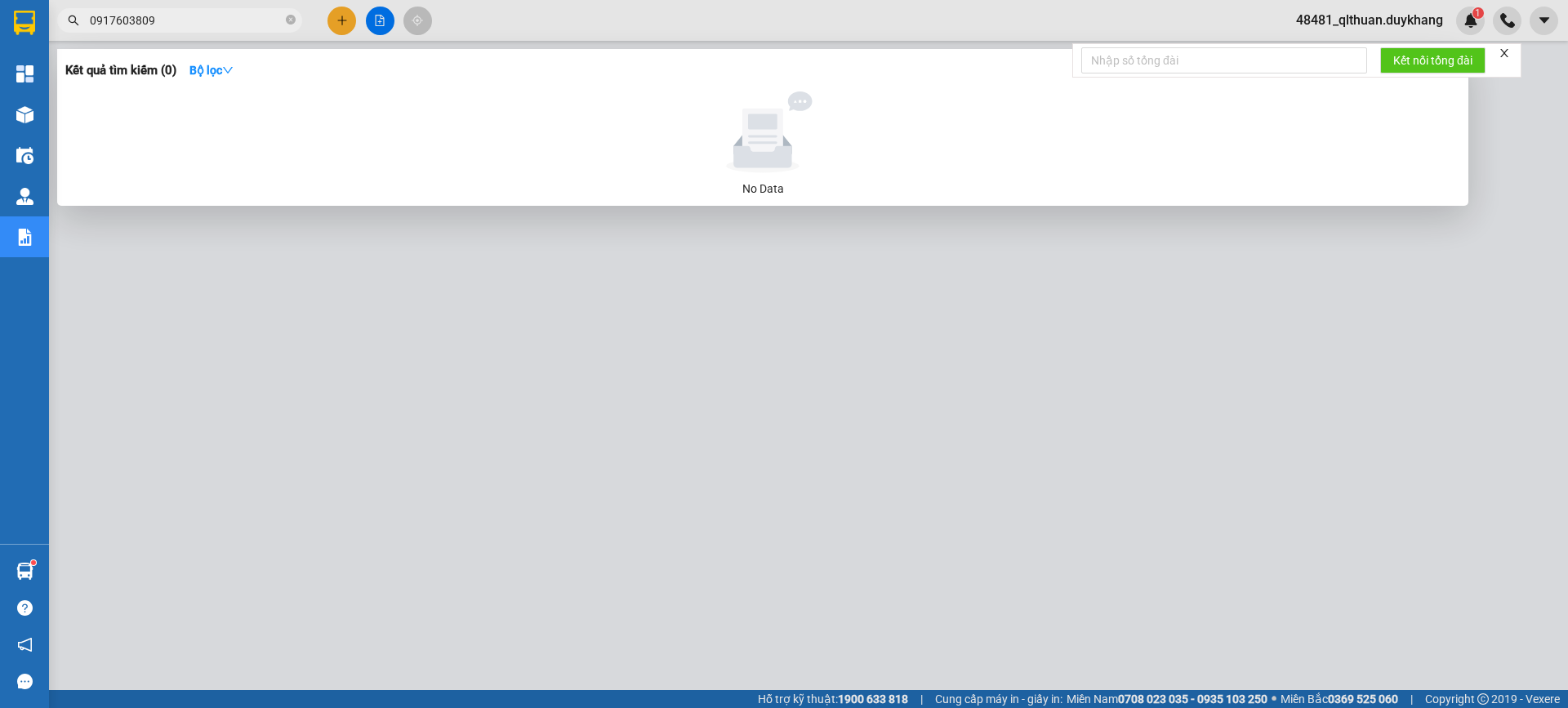
type input "0917603809"
click at [290, 19] on icon "close-circle" at bounding box center [291, 20] width 10 height 10
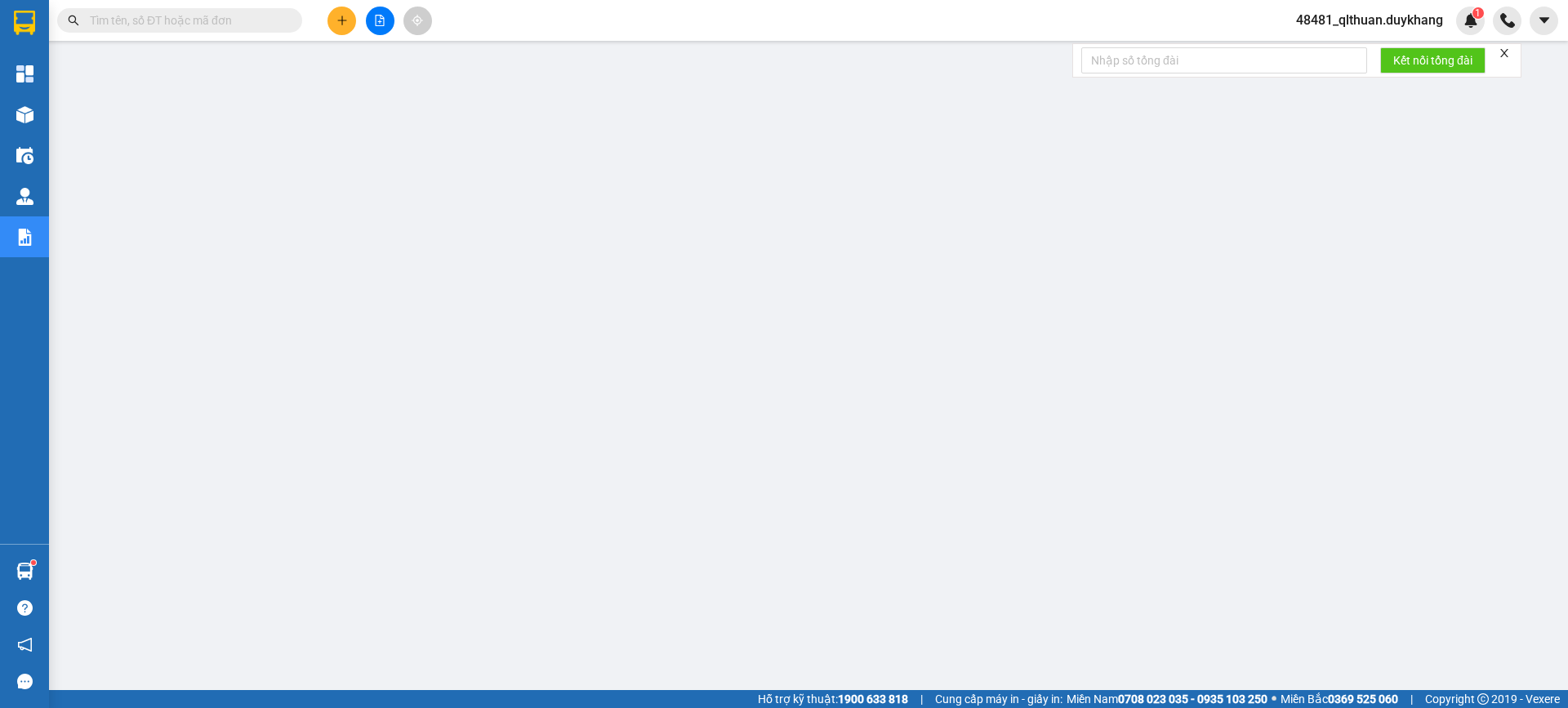
click at [269, 19] on input "text" at bounding box center [186, 21] width 193 height 18
paste input "0376367982"
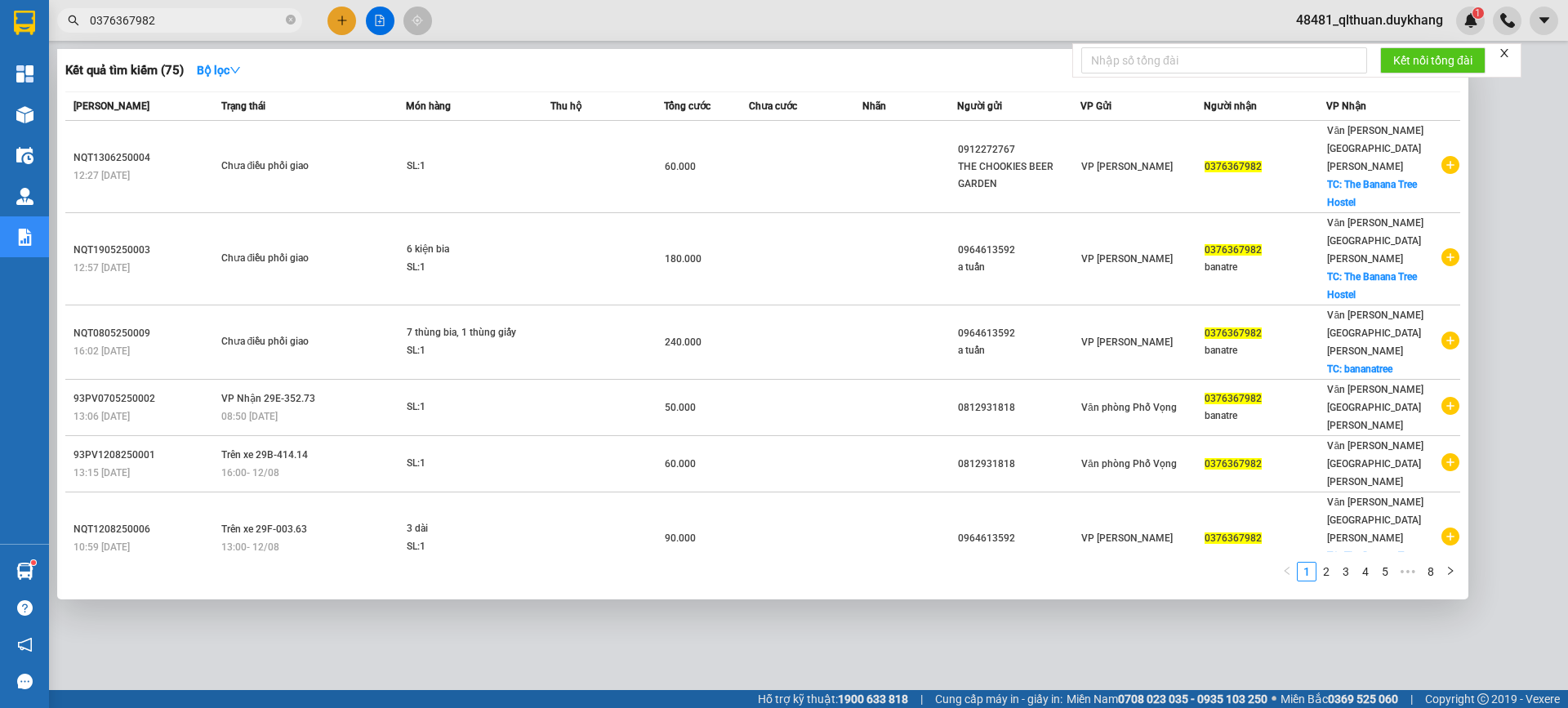
type input "0376367982"
click at [292, 17] on icon "close-circle" at bounding box center [291, 20] width 10 height 10
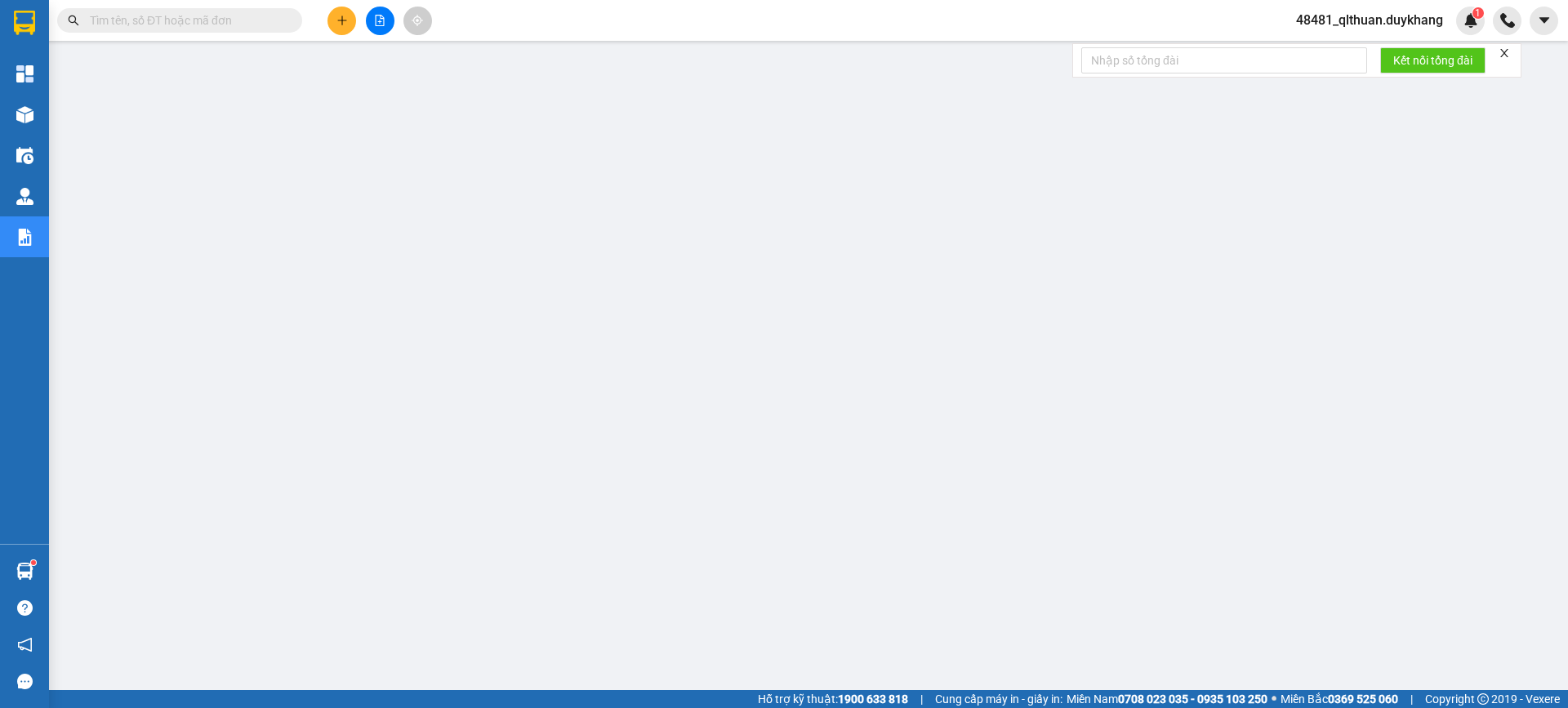
click at [272, 20] on input "text" at bounding box center [186, 21] width 193 height 18
paste input "0375376456"
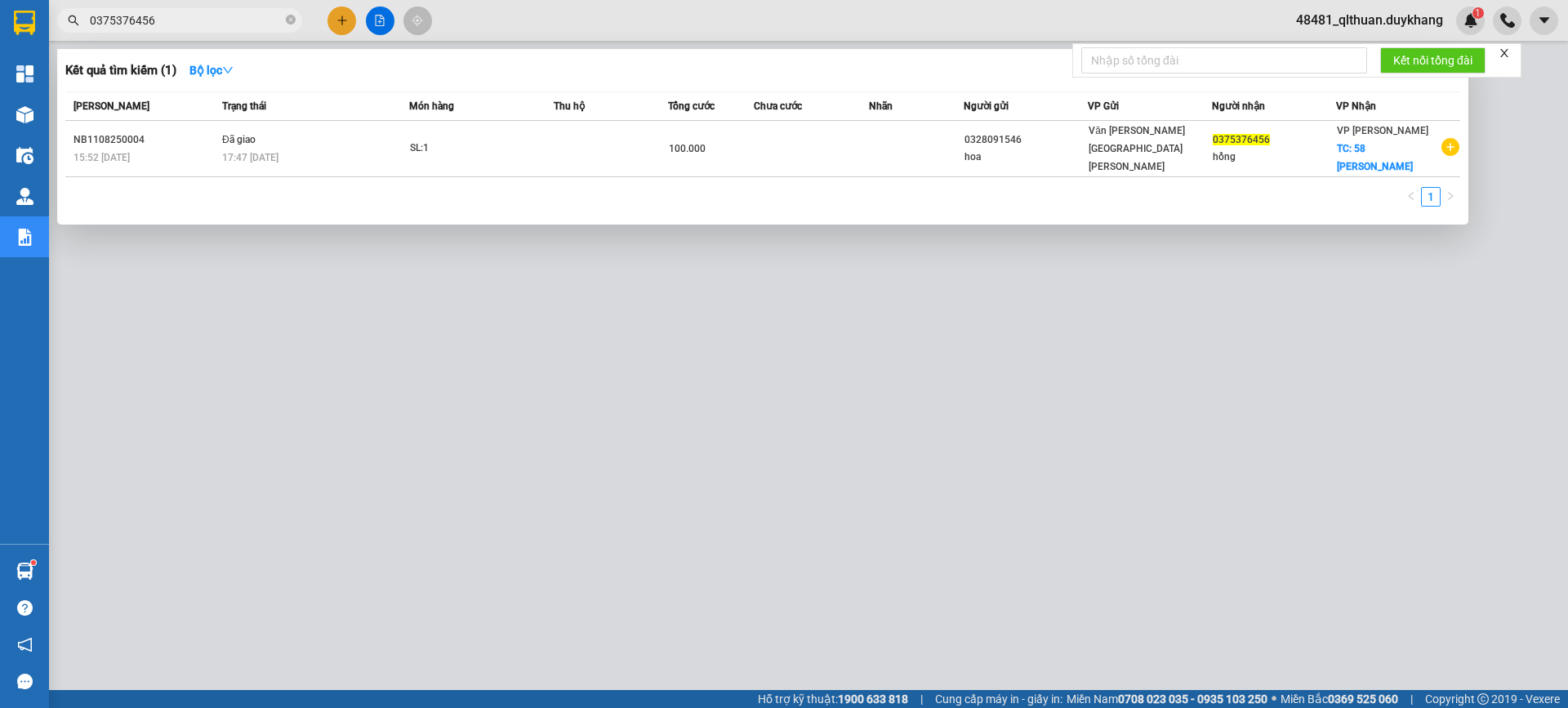
type input "0375376456"
